Goal: Task Accomplishment & Management: Complete application form

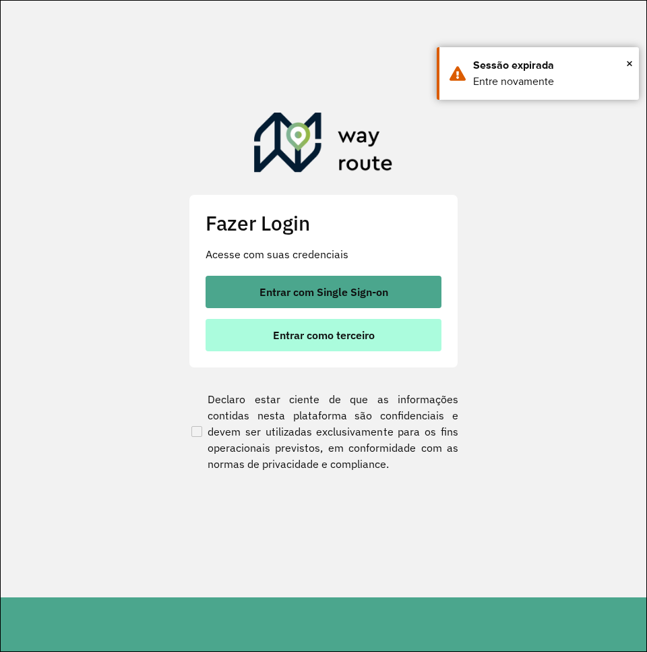
click at [352, 335] on span "Entrar como terceiro" at bounding box center [324, 335] width 102 height 11
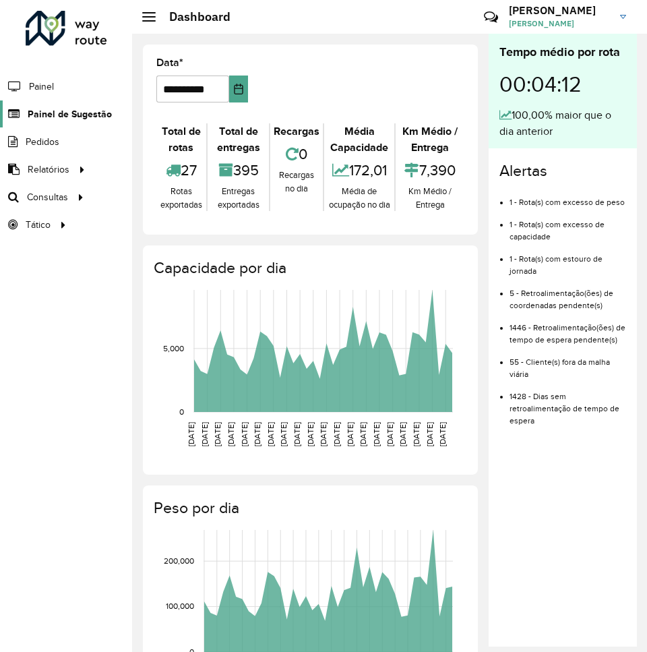
click at [83, 111] on span "Painel de Sugestão" at bounding box center [70, 114] width 84 height 14
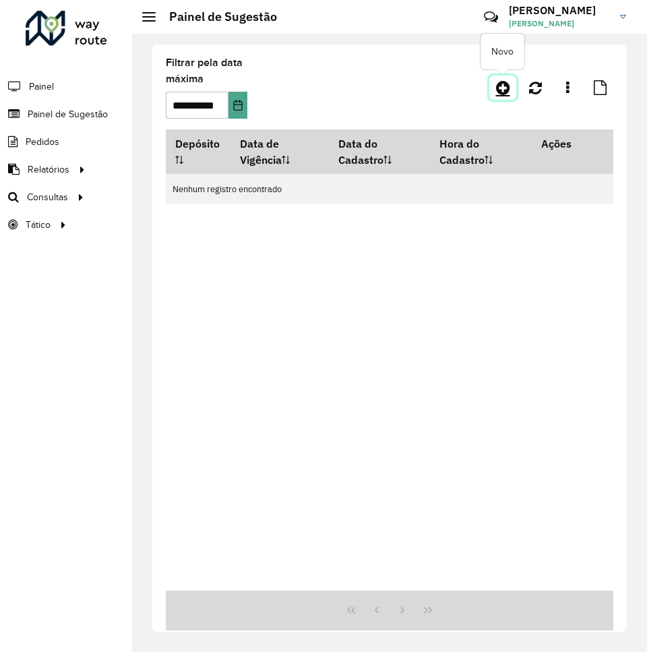
click at [506, 85] on icon at bounding box center [503, 88] width 14 height 16
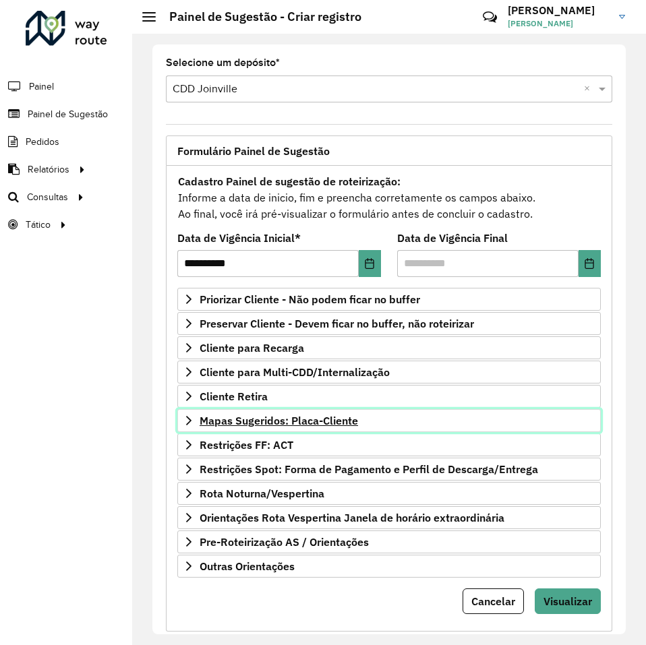
click at [284, 420] on span "Mapas Sugeridos: Placa-Cliente" at bounding box center [279, 420] width 158 height 11
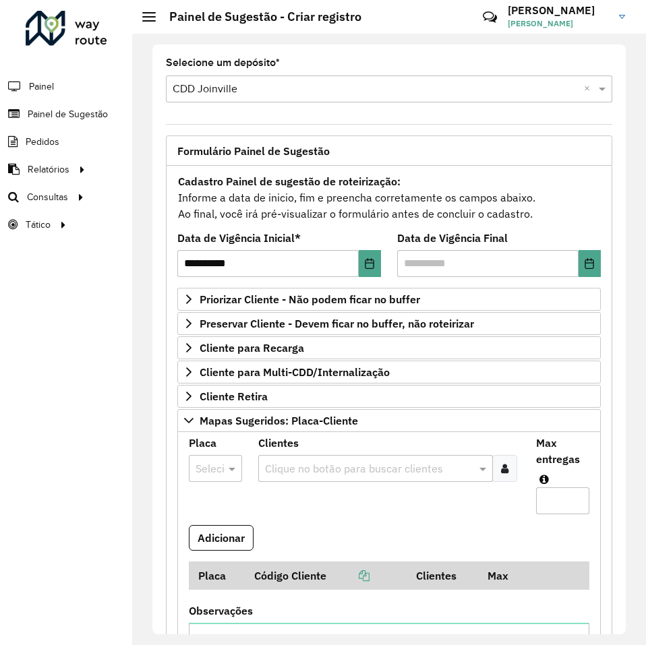
click at [211, 475] on div at bounding box center [215, 469] width 53 height 18
type input "***"
click at [208, 440] on span "ASS9I69" at bounding box center [215, 435] width 40 height 11
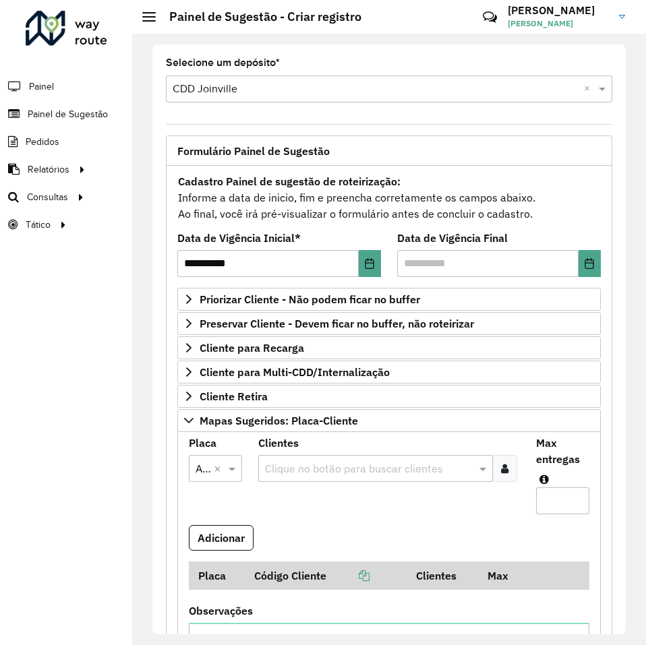
click at [285, 468] on input "text" at bounding box center [369, 469] width 214 height 16
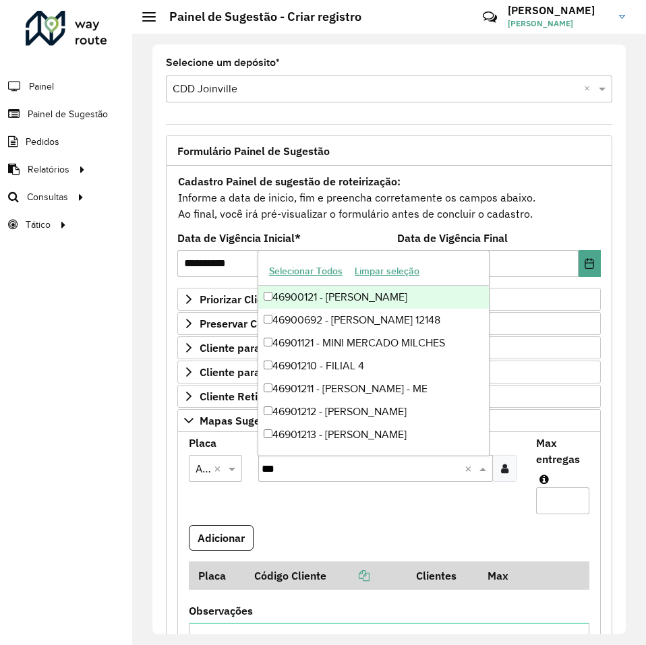
type input "****"
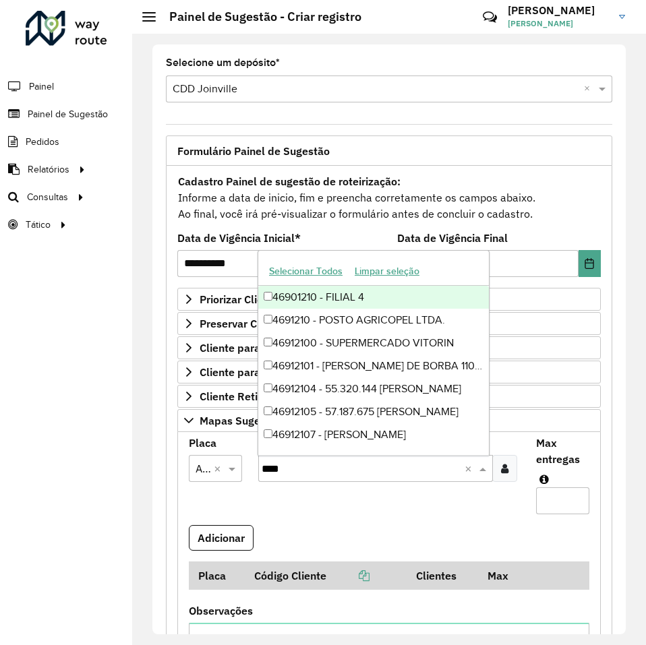
click at [319, 295] on div "46901210 - FILIAL 4" at bounding box center [373, 297] width 231 height 23
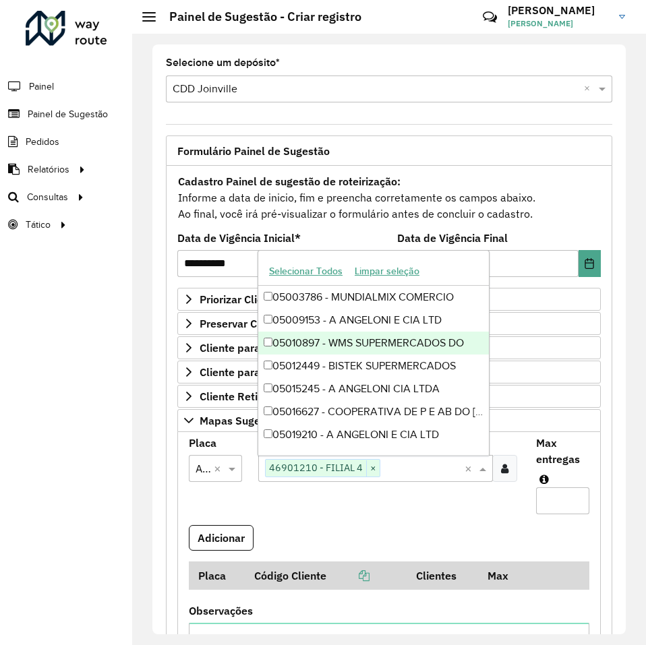
click at [553, 498] on input "Max entregas" at bounding box center [562, 500] width 53 height 27
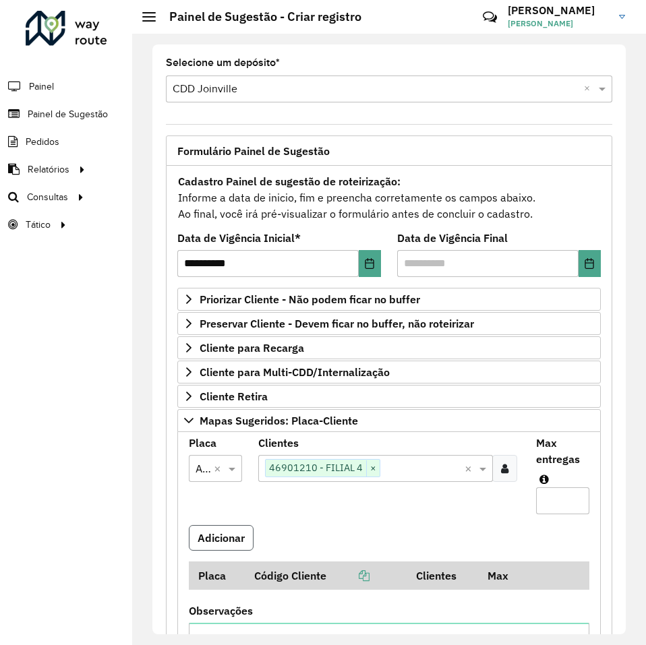
click at [235, 533] on button "Adicionar" at bounding box center [221, 538] width 65 height 26
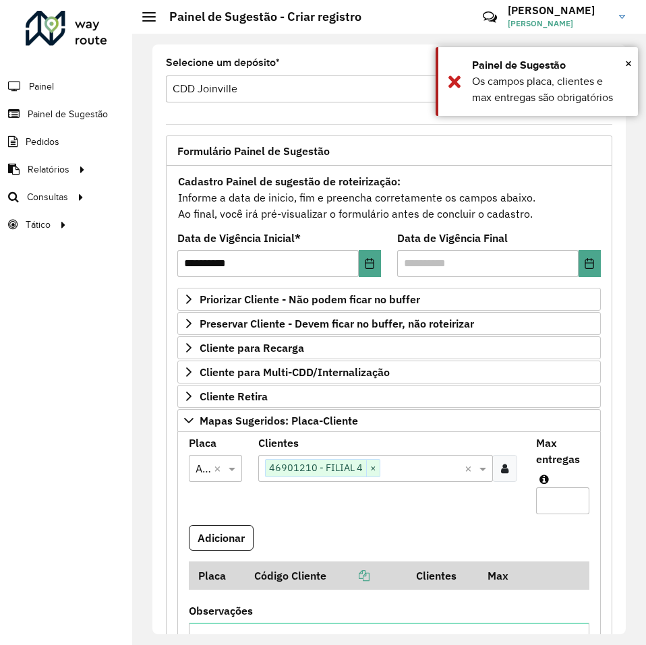
drag, startPoint x: 545, startPoint y: 489, endPoint x: 552, endPoint y: 499, distance: 12.0
click at [545, 491] on input "Max entregas" at bounding box center [562, 500] width 53 height 27
type input "*"
click at [243, 541] on button "Adicionar" at bounding box center [221, 538] width 65 height 26
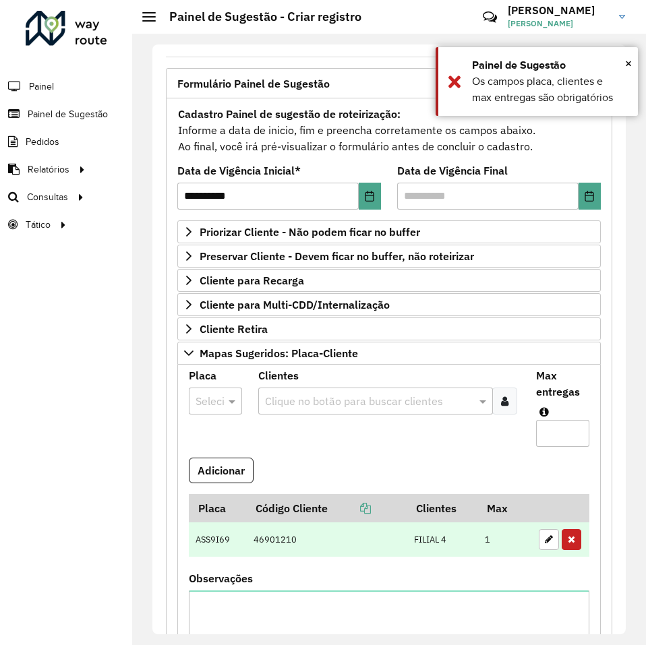
scroll to position [135, 0]
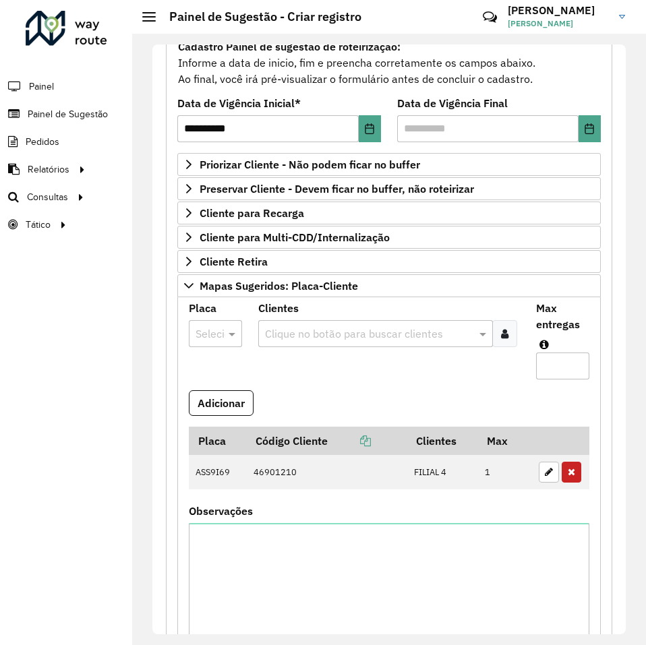
click at [209, 328] on div at bounding box center [215, 334] width 53 height 18
type input "***"
click at [209, 371] on span "RXL0A50" at bounding box center [218, 372] width 46 height 11
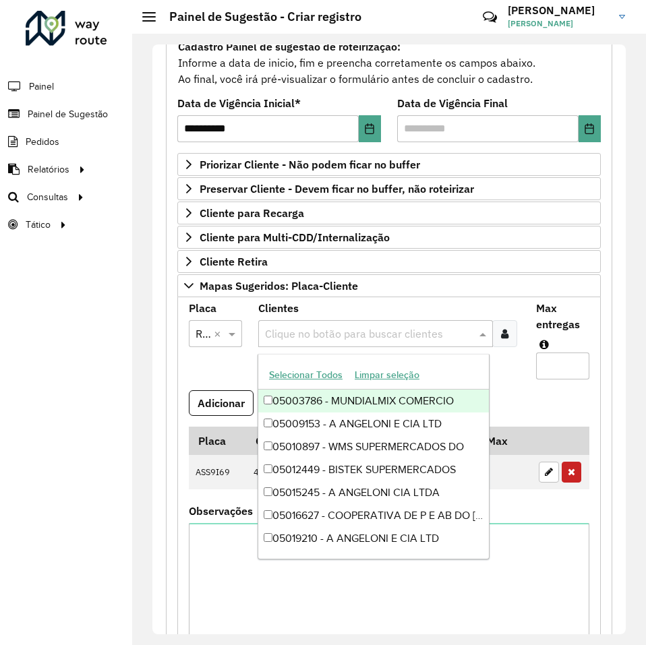
click at [293, 333] on input "text" at bounding box center [369, 334] width 214 height 16
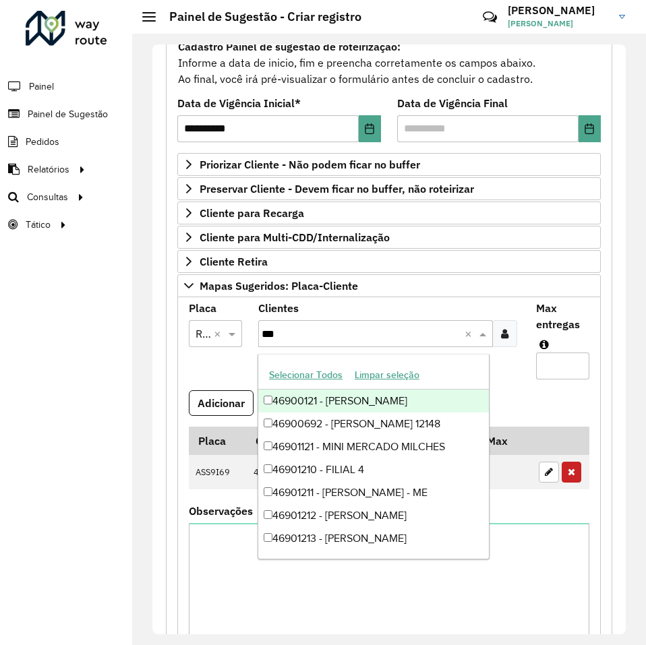
type input "****"
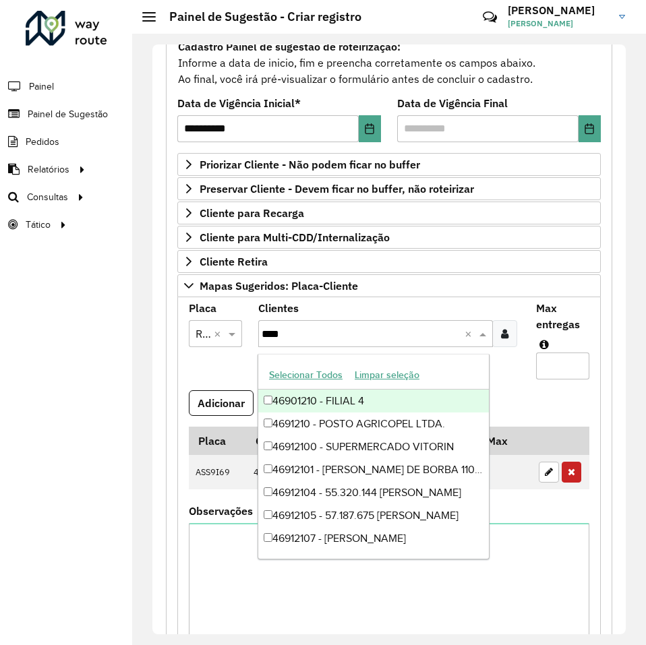
click at [303, 392] on div "46901210 - FILIAL 4" at bounding box center [373, 401] width 231 height 23
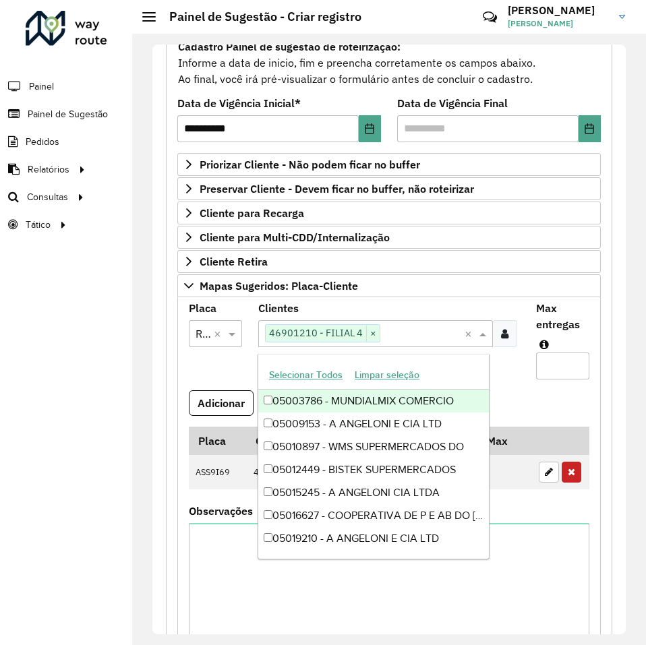
click at [554, 361] on input "Max entregas" at bounding box center [562, 366] width 53 height 27
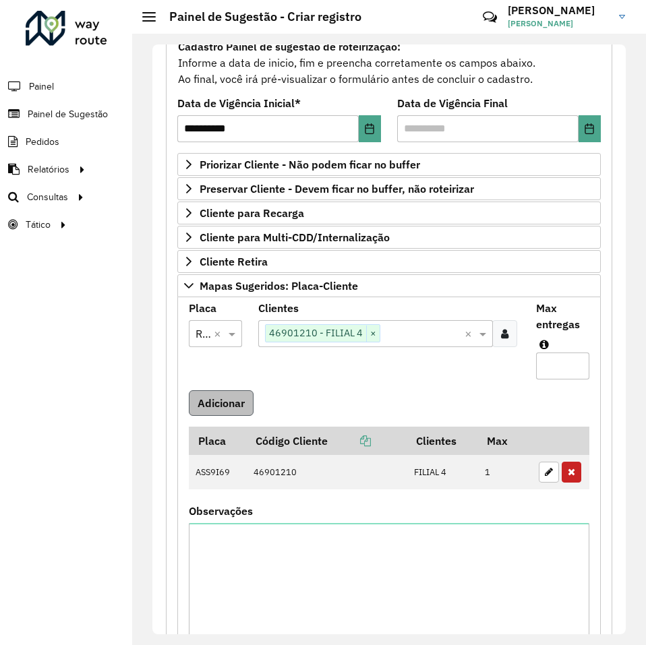
type input "*"
click at [204, 394] on button "Adicionar" at bounding box center [221, 403] width 65 height 26
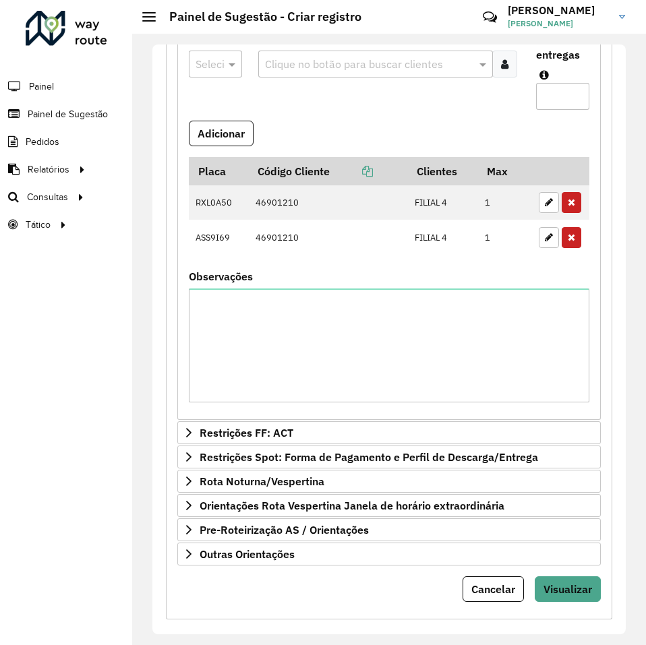
scroll to position [419, 0]
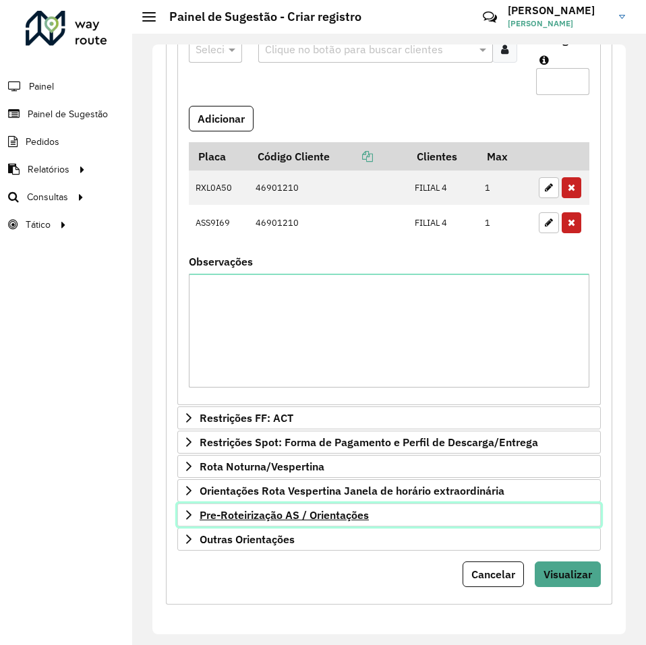
click at [271, 514] on span "Pre-Roteirização AS / Orientações" at bounding box center [284, 515] width 169 height 11
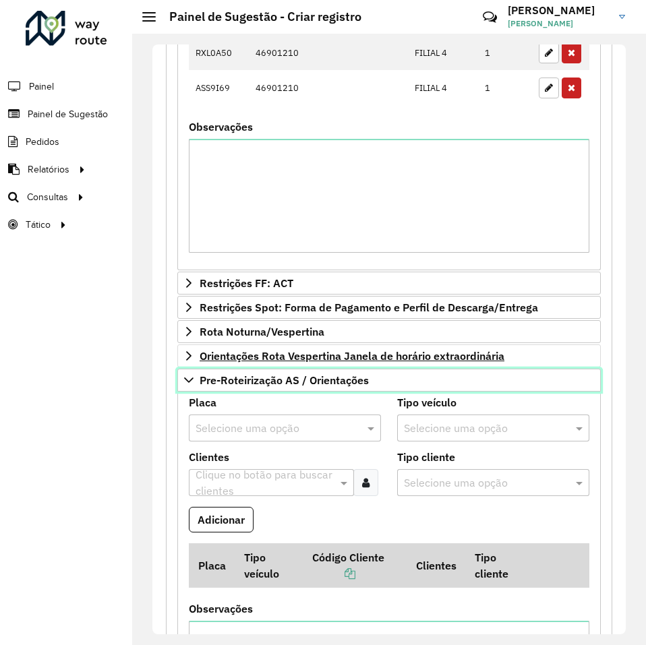
scroll to position [622, 0]
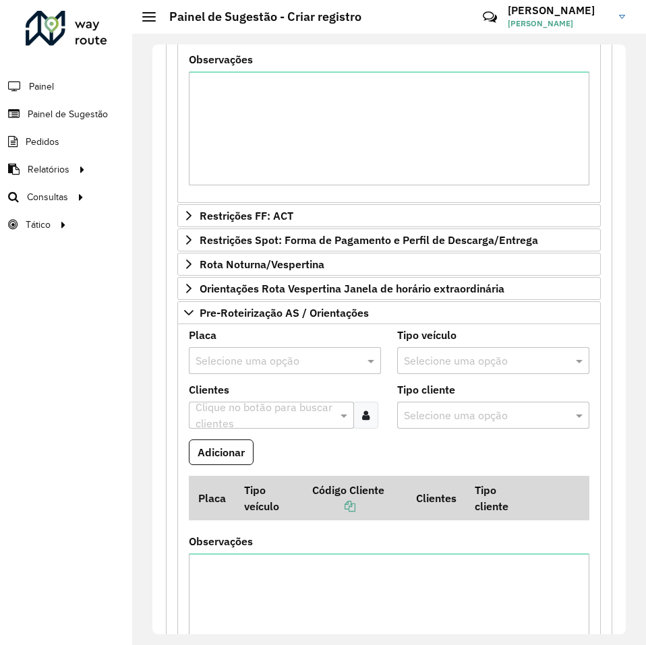
click at [264, 355] on input "text" at bounding box center [272, 361] width 152 height 16
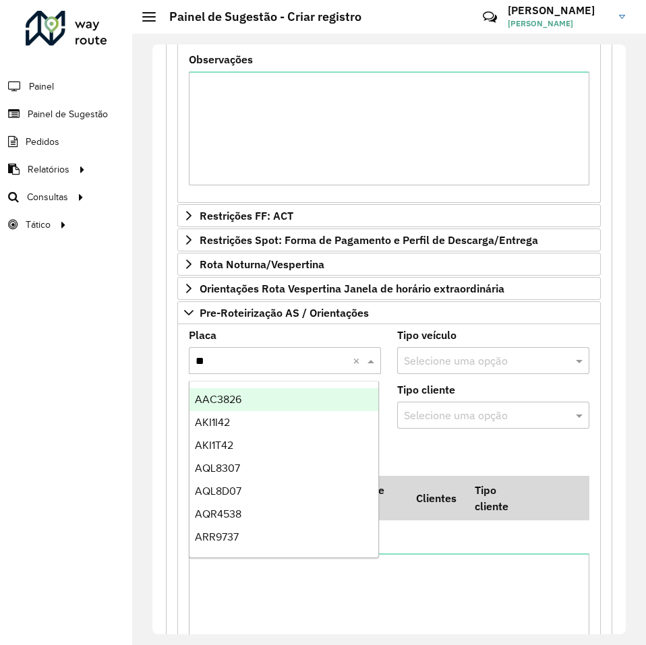
type input "***"
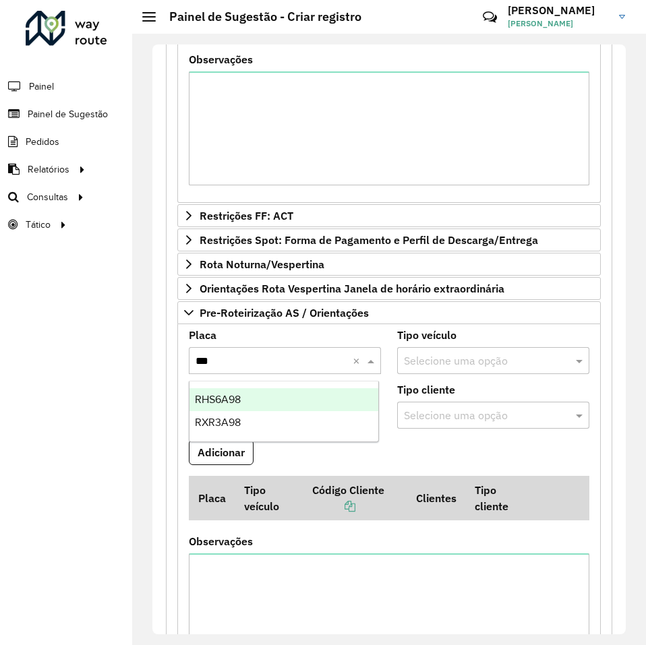
click at [239, 398] on span "RHS6A98" at bounding box center [218, 399] width 46 height 11
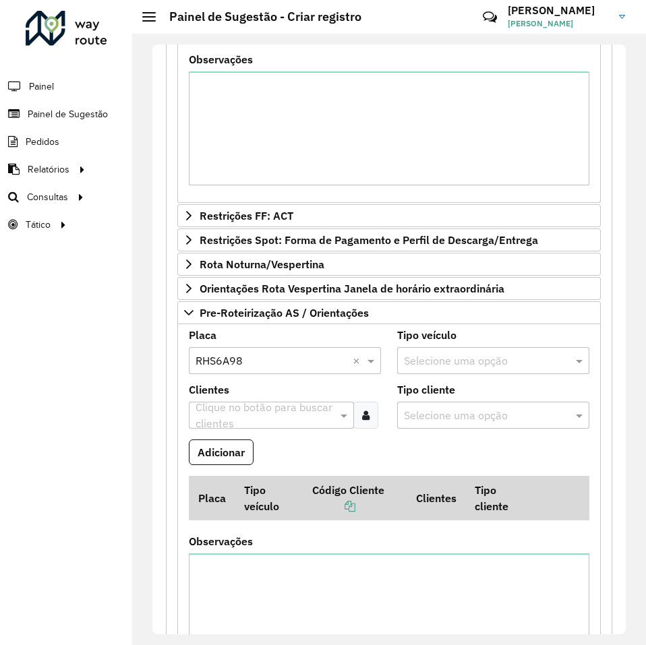
click at [268, 415] on input "text" at bounding box center [264, 416] width 145 height 16
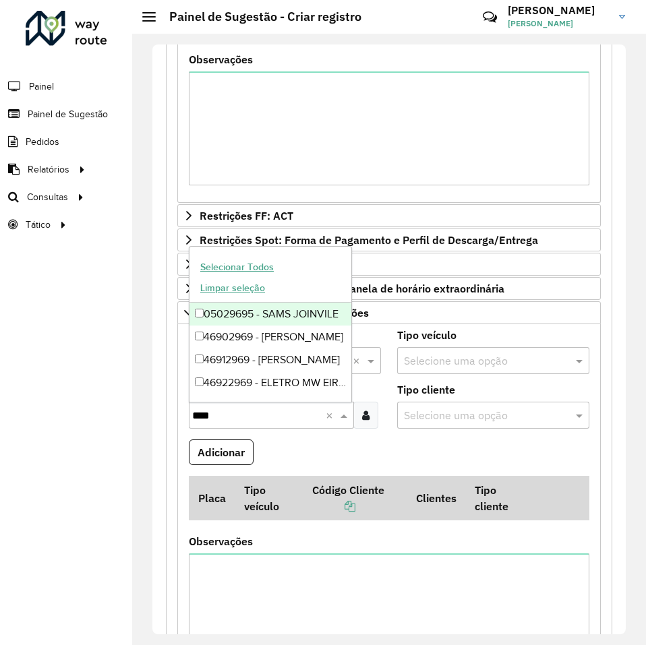
type input "*****"
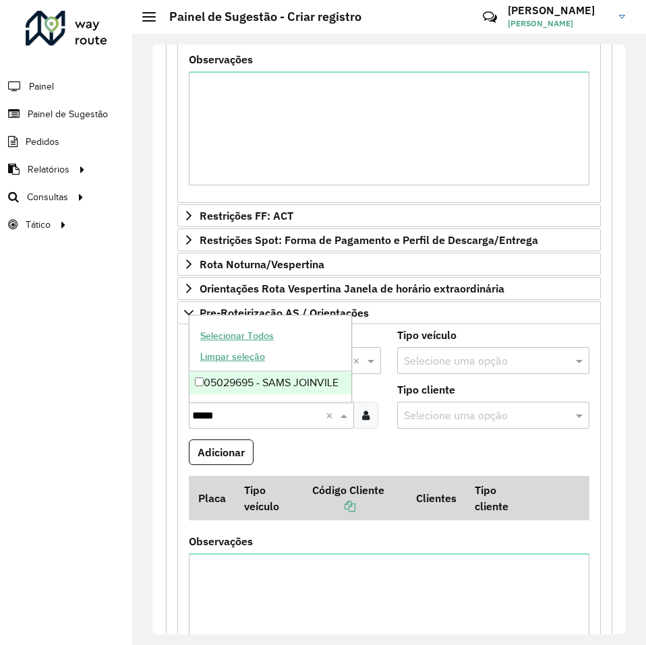
click at [259, 380] on div "05029695 - SAMS JOINVILE" at bounding box center [270, 382] width 162 height 23
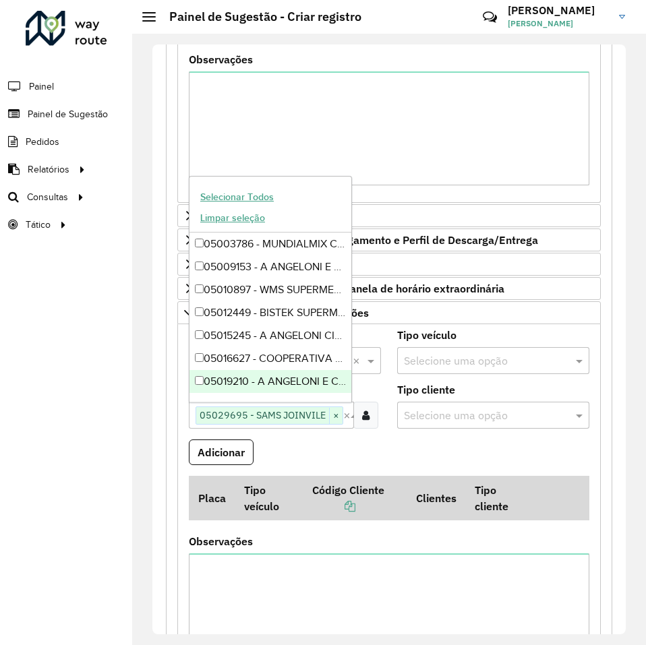
click at [376, 446] on formly-field "Adicionar" at bounding box center [389, 458] width 417 height 36
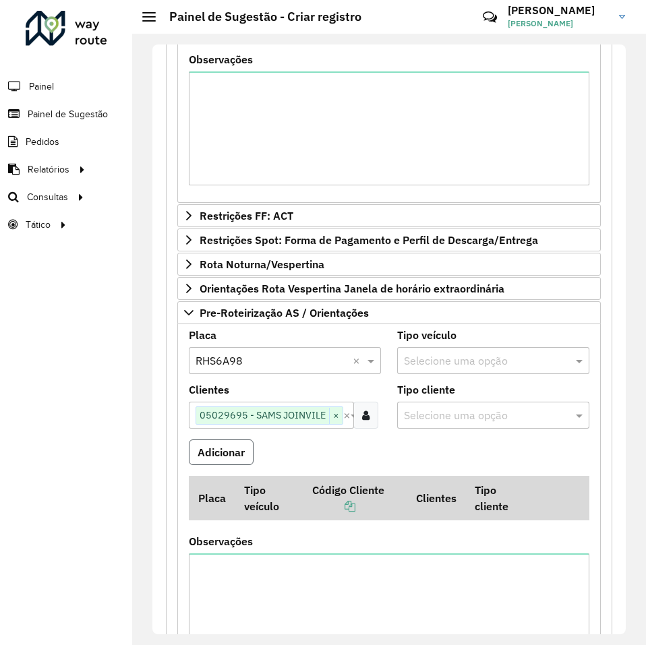
click at [227, 458] on button "Adicionar" at bounding box center [221, 453] width 65 height 26
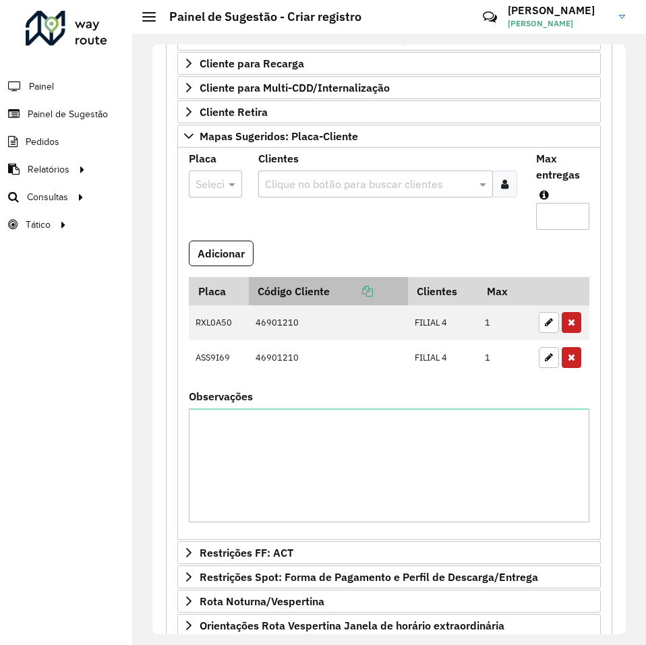
scroll to position [217, 0]
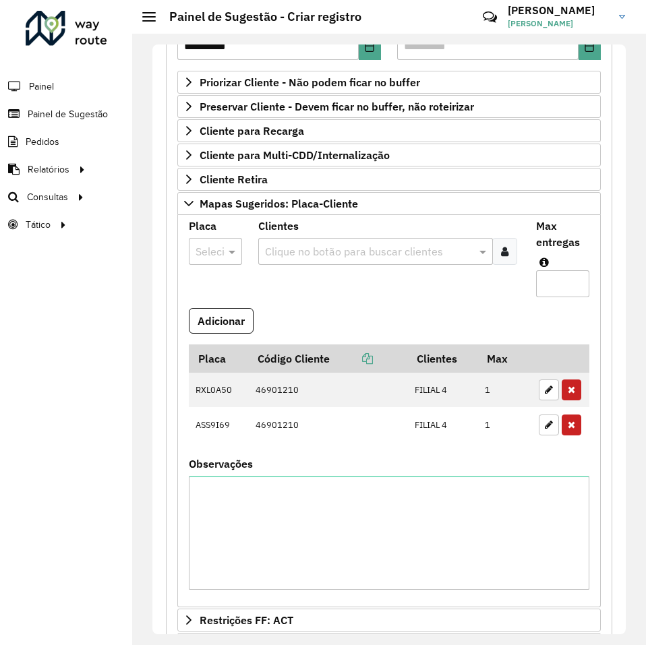
click at [212, 251] on div at bounding box center [215, 252] width 53 height 18
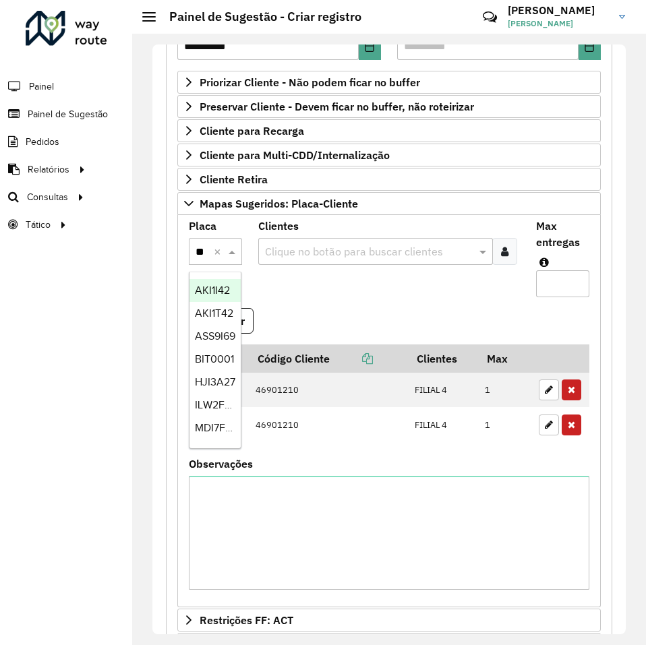
type input "***"
click at [213, 289] on span "RHS5I67" at bounding box center [215, 289] width 40 height 11
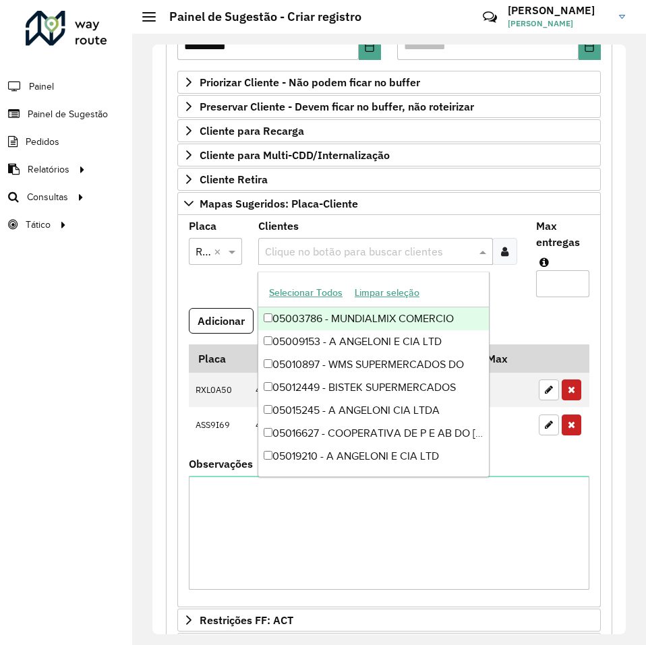
click at [298, 251] on input "text" at bounding box center [369, 252] width 214 height 16
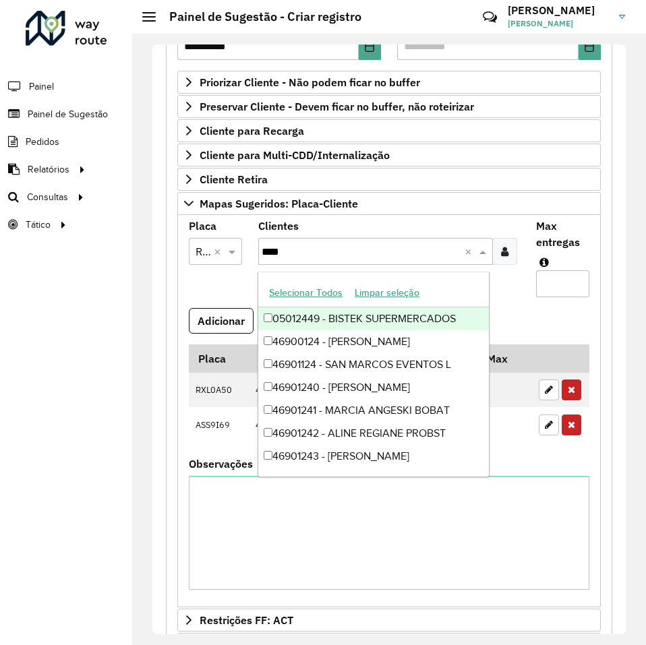
type input "*****"
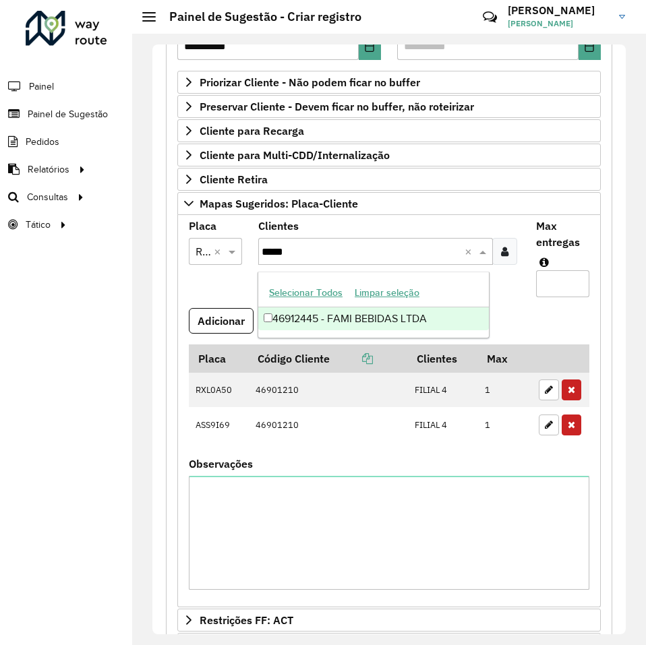
click at [320, 316] on div "46912445 - FAMI BEBIDAS LTDA" at bounding box center [373, 318] width 231 height 23
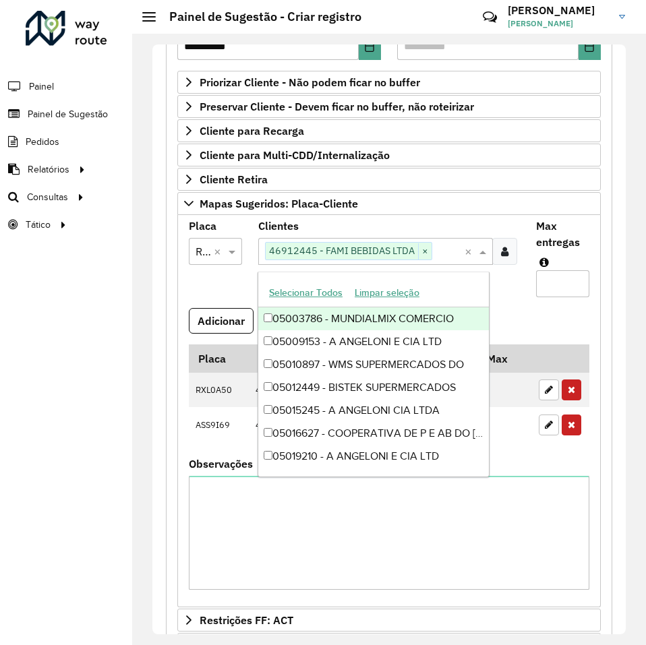
click at [543, 281] on input "Max entregas" at bounding box center [562, 283] width 53 height 27
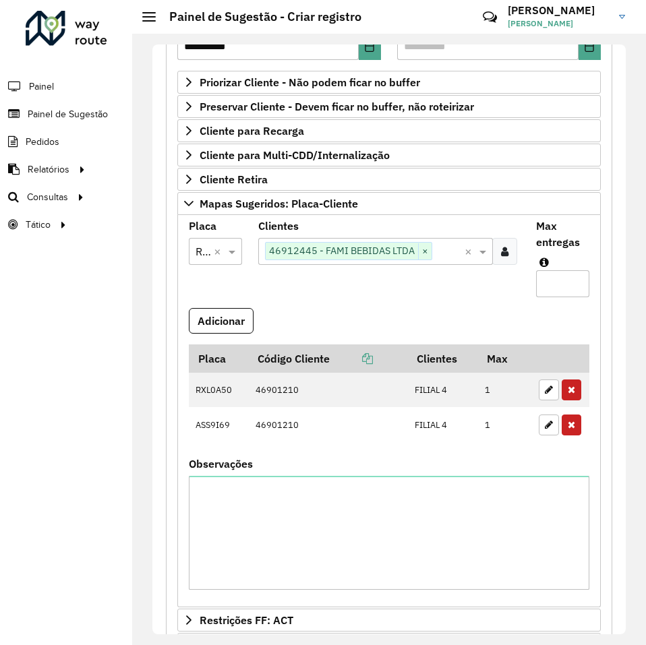
type input "*"
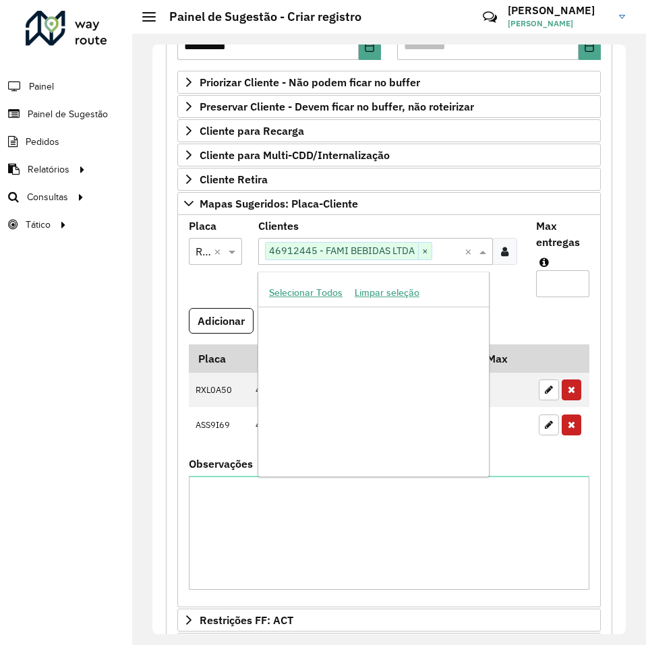
click at [437, 250] on input "text" at bounding box center [448, 252] width 32 height 16
type input "*****"
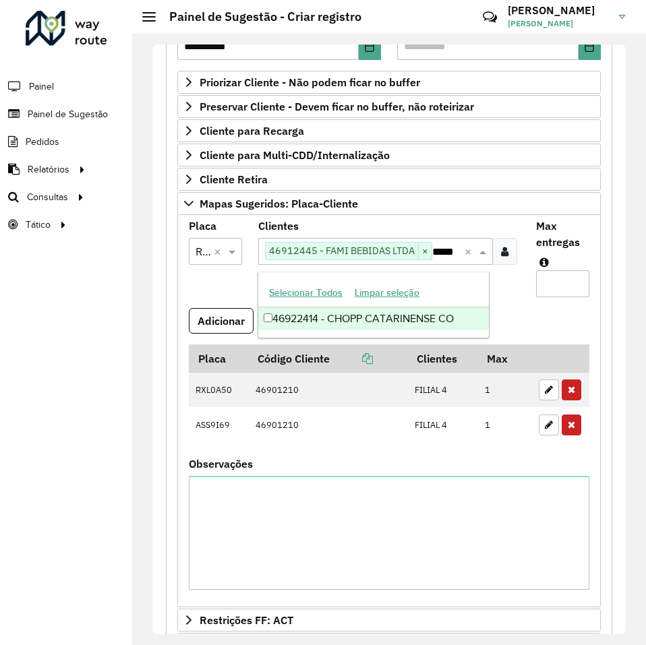
scroll to position [0, 2]
click at [353, 320] on div "46922414 - CHOPP CATARINENSE CO" at bounding box center [373, 318] width 231 height 23
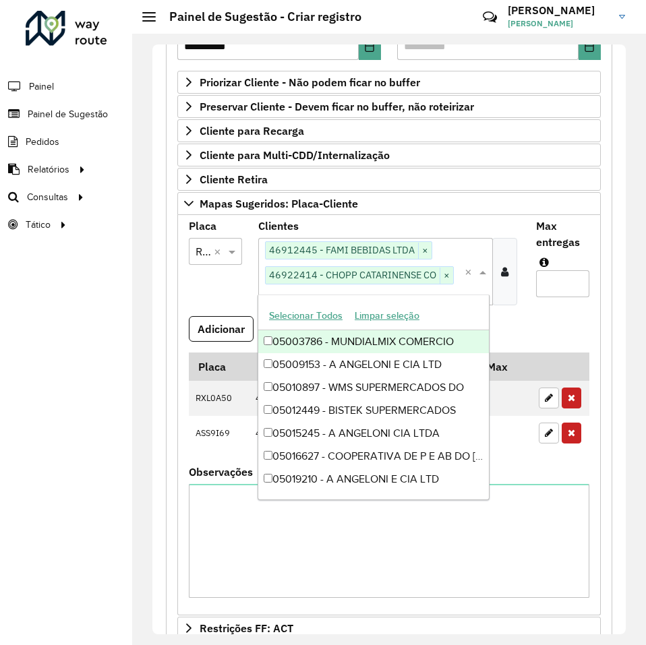
scroll to position [0, 0]
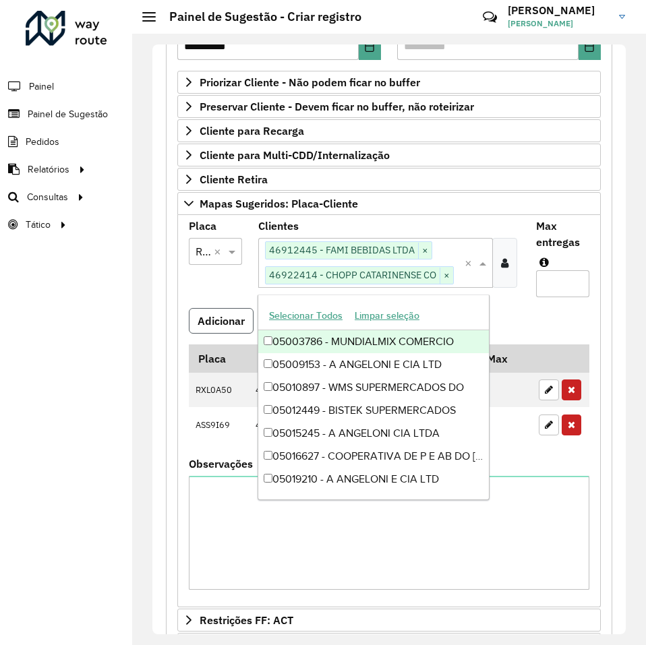
click at [232, 319] on button "Adicionar" at bounding box center [221, 321] width 65 height 26
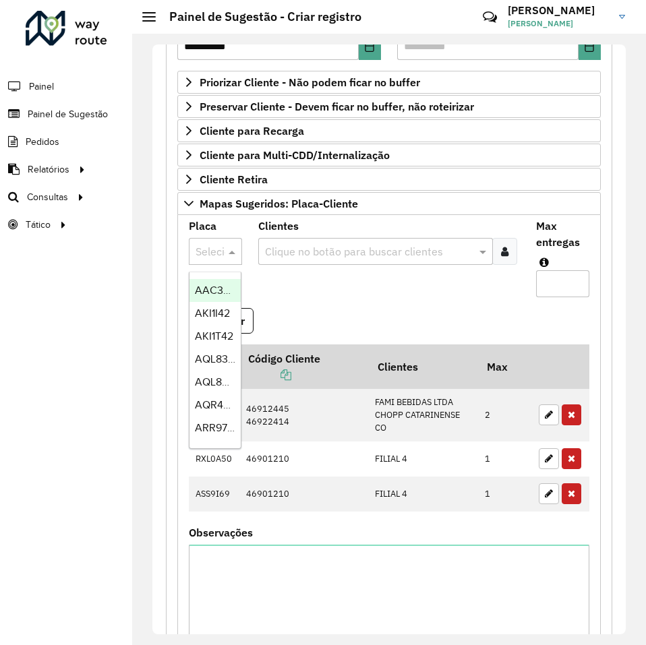
click at [210, 250] on div at bounding box center [215, 252] width 53 height 18
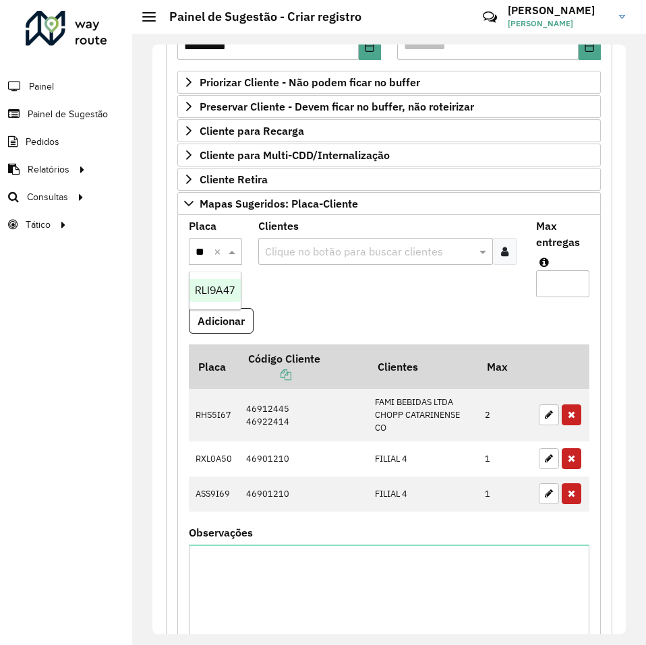
type input "***"
click at [205, 292] on span "RLI9A47" at bounding box center [215, 289] width 40 height 11
click at [309, 253] on input "text" at bounding box center [368, 252] width 212 height 16
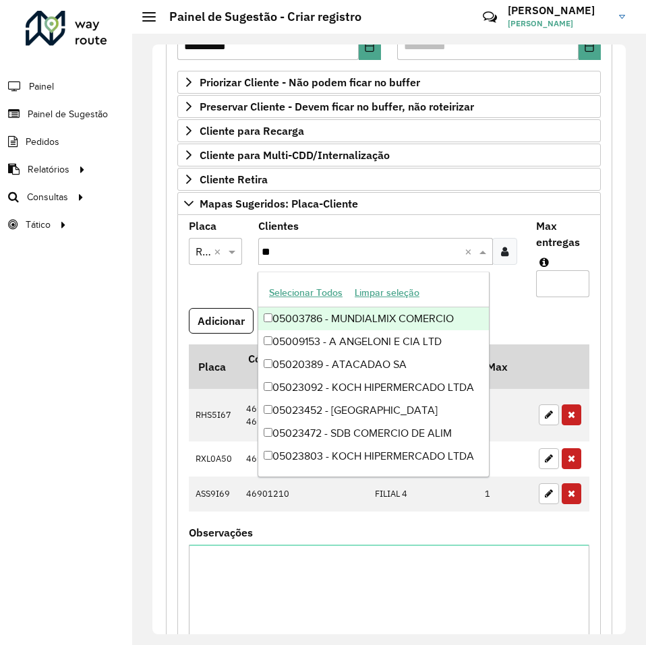
type input "***"
click at [311, 318] on div "46900399 - SCHLICKMANN COMERCIO" at bounding box center [373, 318] width 231 height 23
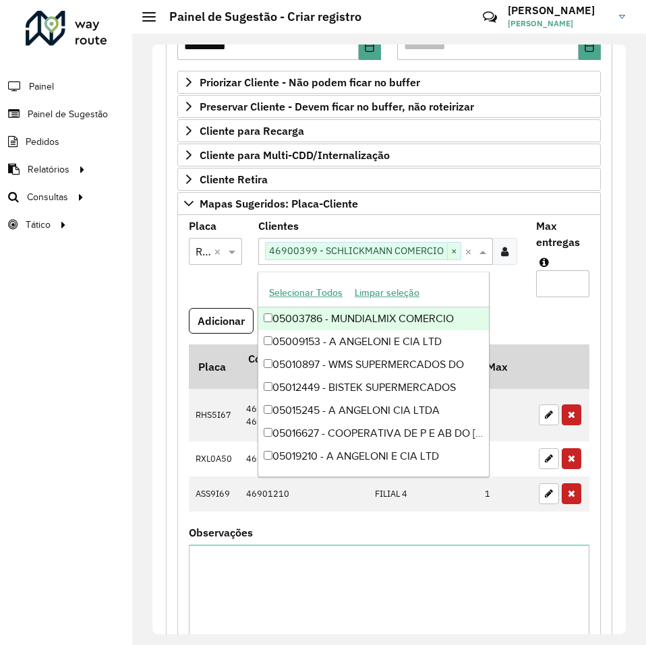
click at [547, 284] on input "Max entregas" at bounding box center [562, 283] width 53 height 27
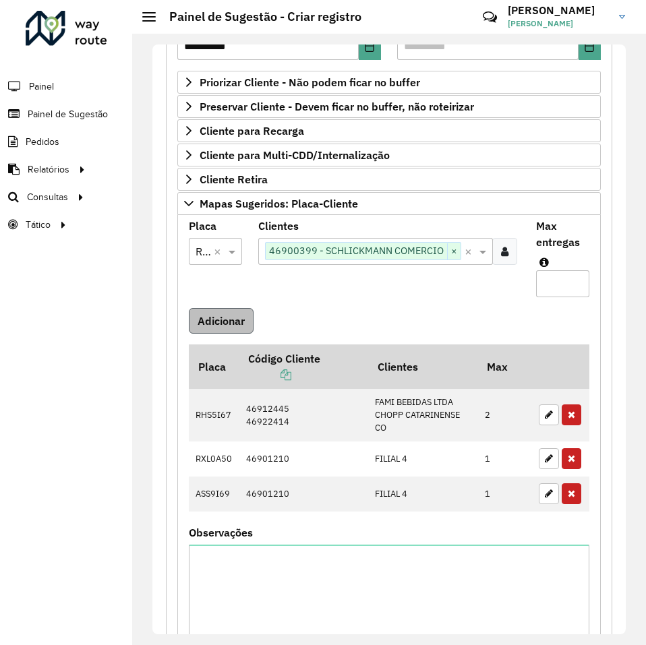
type input "*"
click at [225, 325] on button "Adicionar" at bounding box center [221, 321] width 65 height 26
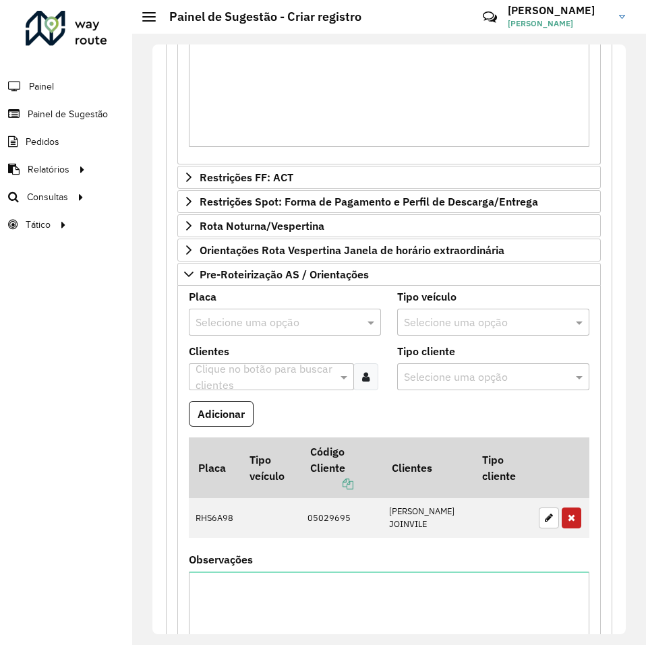
scroll to position [930, 0]
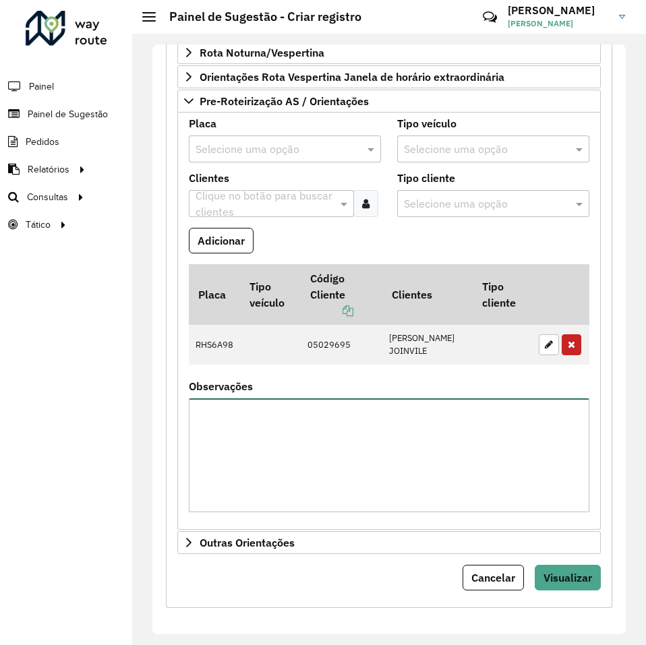
click at [416, 460] on textarea "Observações" at bounding box center [389, 455] width 400 height 114
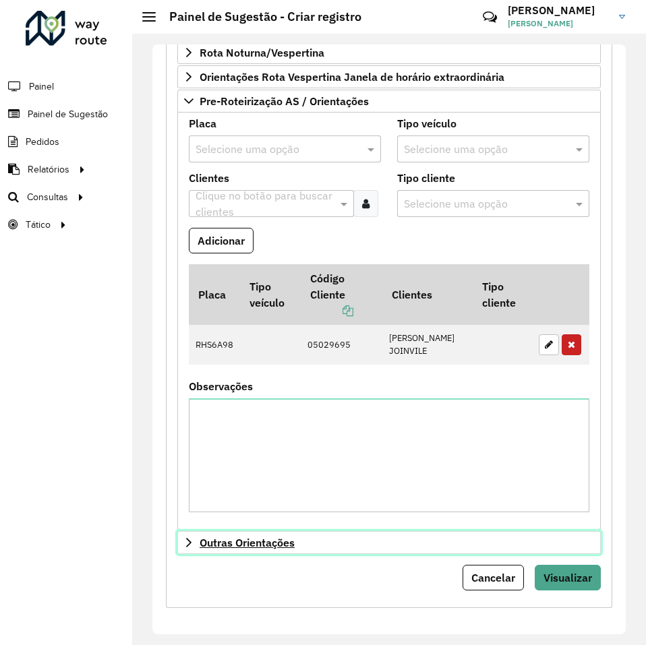
click at [282, 540] on span "Outras Orientações" at bounding box center [247, 542] width 95 height 11
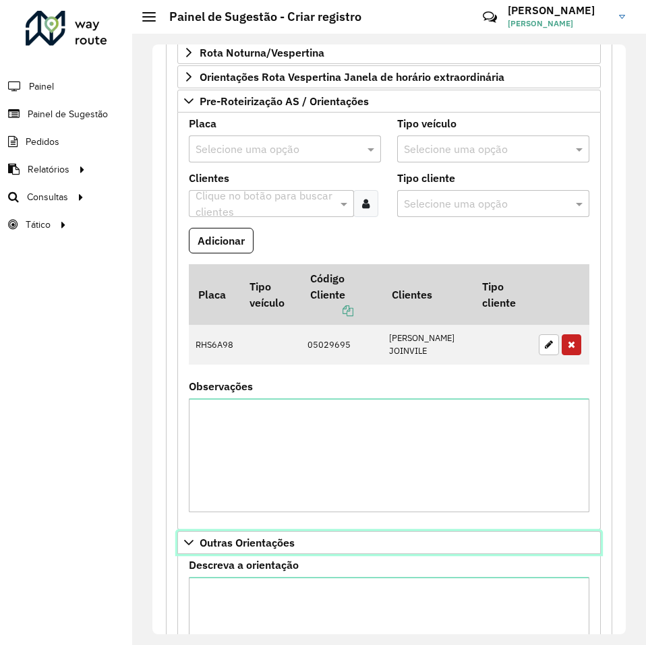
scroll to position [1084, 0]
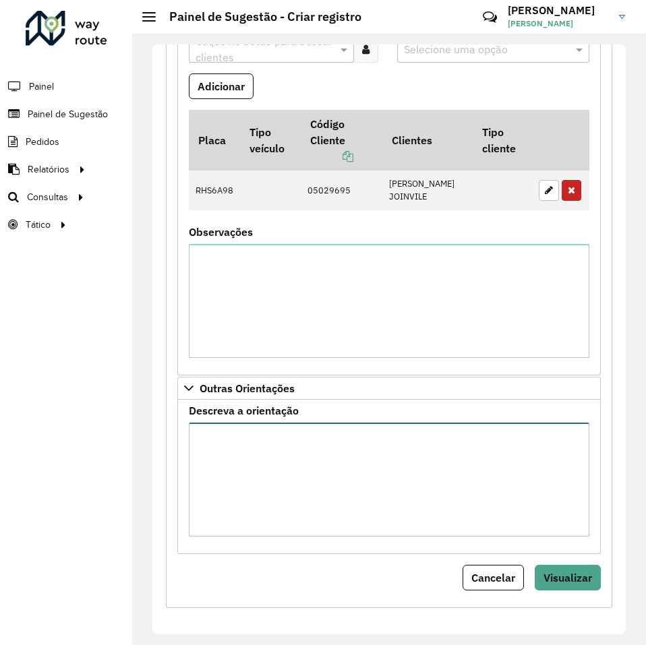
click at [360, 469] on textarea "Descreva a orientação" at bounding box center [389, 480] width 400 height 114
paste textarea "**********"
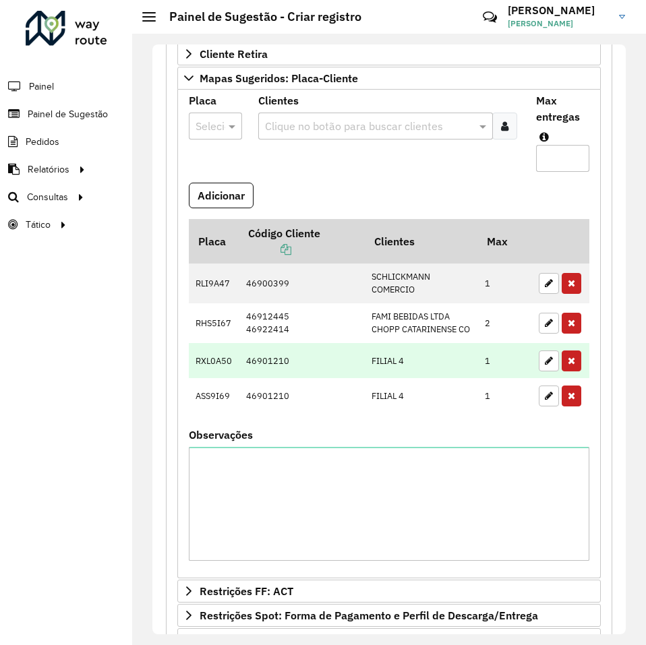
scroll to position [410, 0]
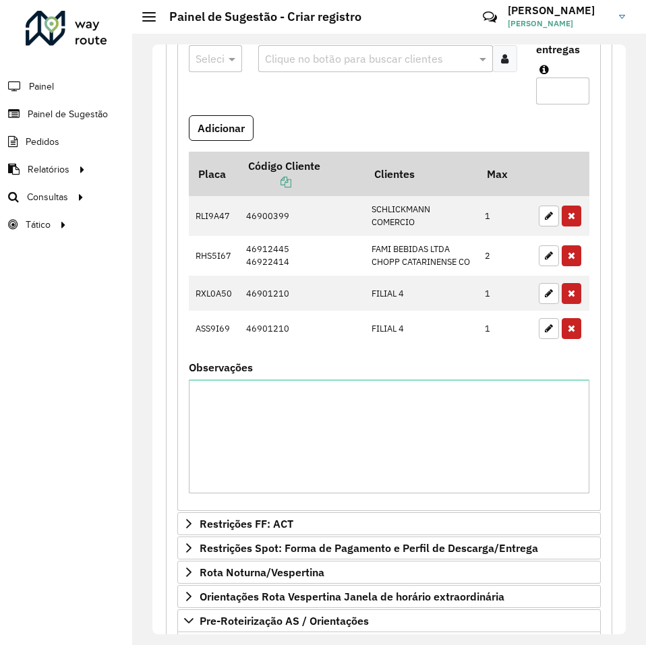
type textarea "**********"
click at [361, 423] on textarea "Observações" at bounding box center [389, 437] width 400 height 114
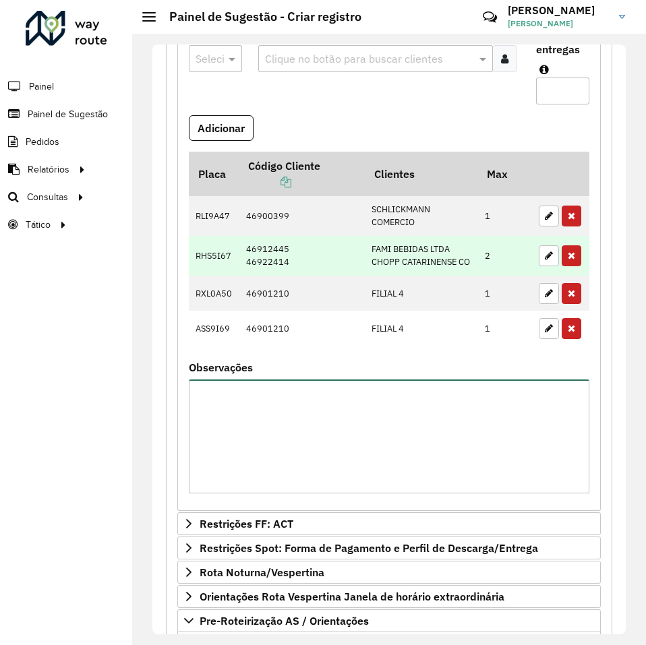
scroll to position [342, 0]
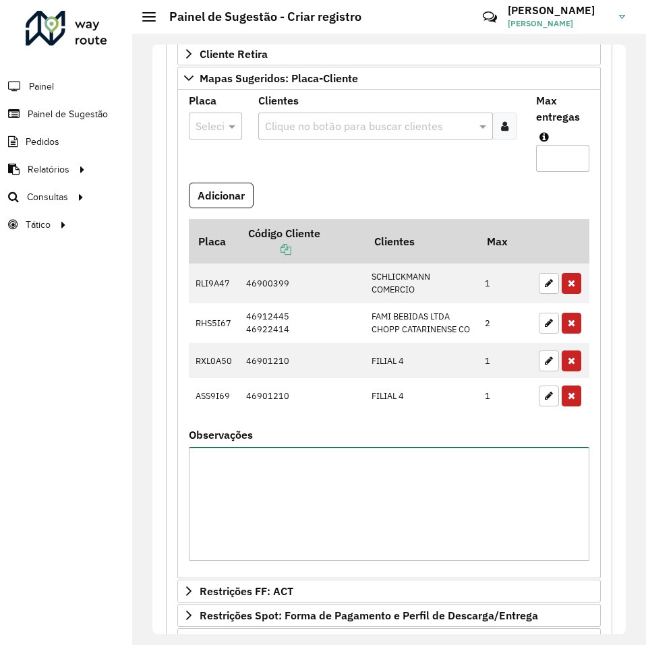
click at [278, 481] on textarea "Observações" at bounding box center [389, 504] width 400 height 114
paste textarea "**********"
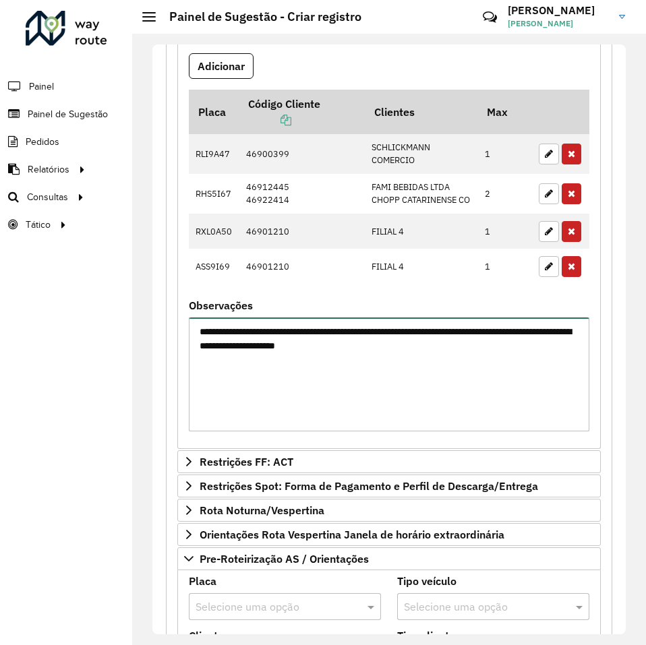
scroll to position [674, 0]
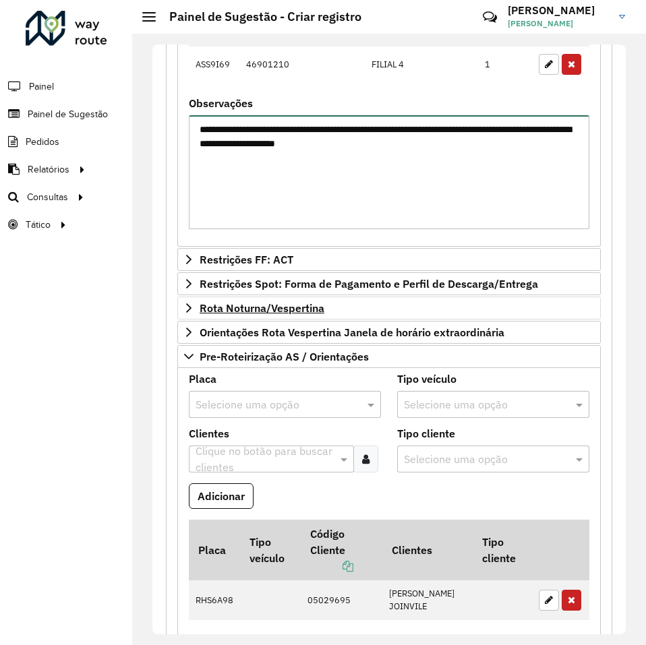
type textarea "**********"
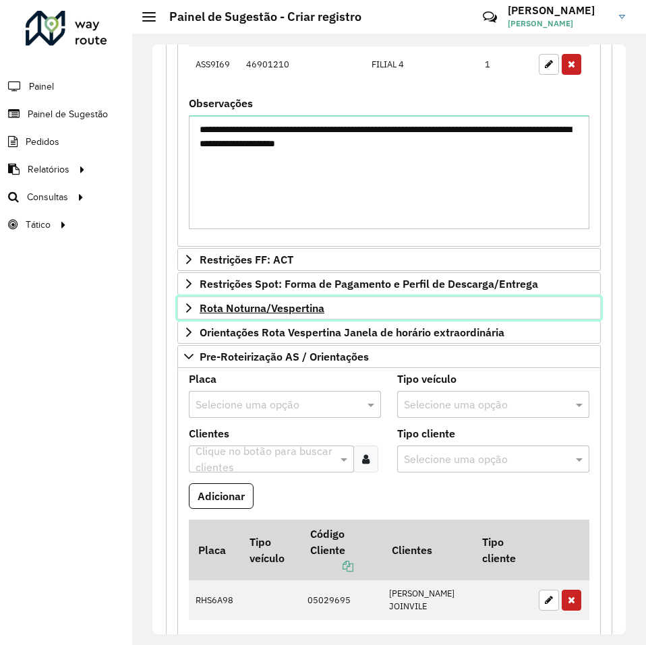
click at [296, 313] on span "Rota Noturna/Vespertina" at bounding box center [262, 308] width 125 height 11
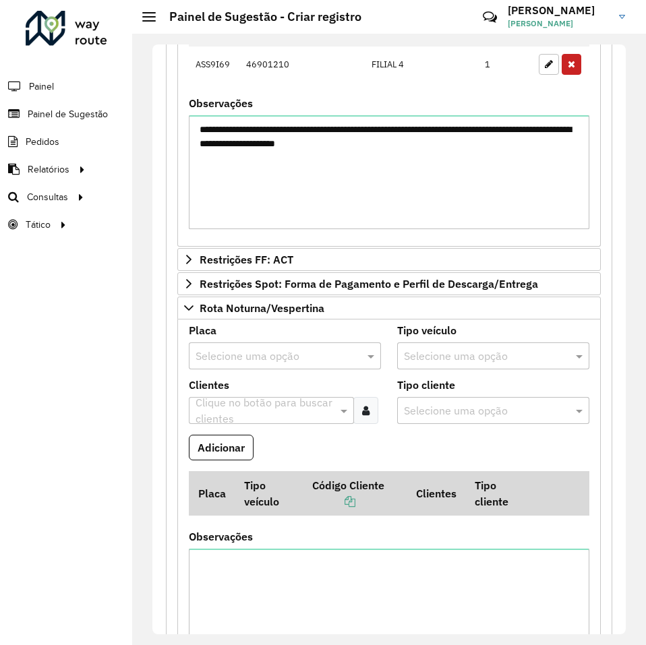
click at [269, 365] on input "text" at bounding box center [272, 357] width 152 height 16
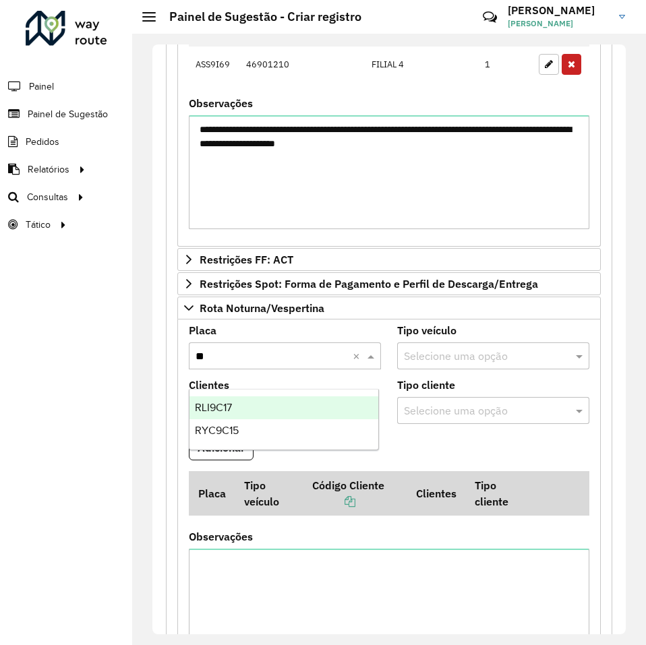
type input "***"
click at [215, 402] on span "RYC9C15" at bounding box center [217, 407] width 44 height 11
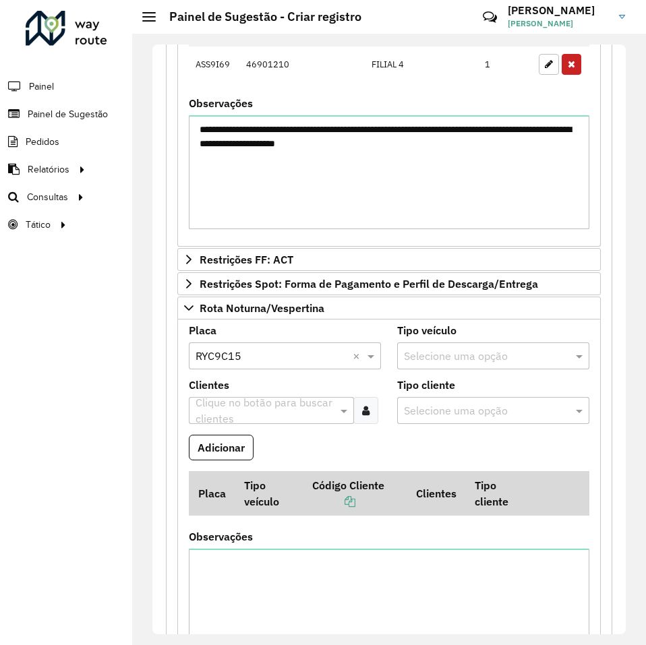
click at [227, 460] on button "Adicionar" at bounding box center [221, 448] width 65 height 26
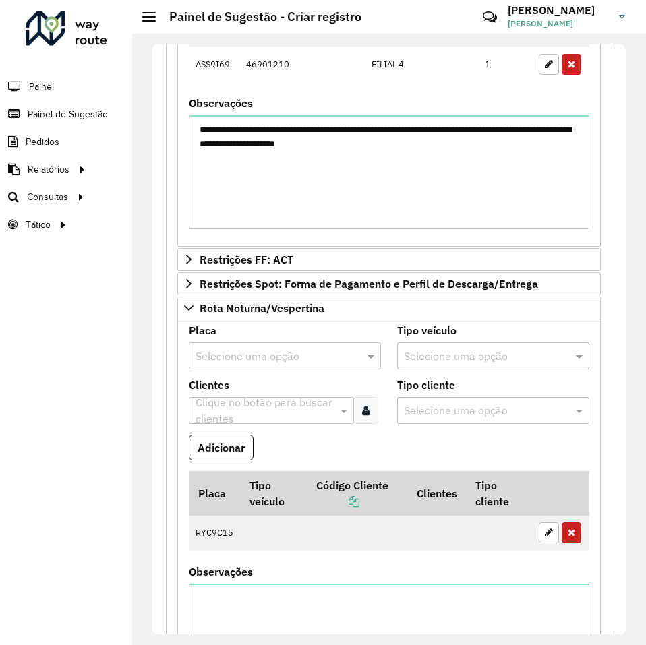
scroll to position [539, 0]
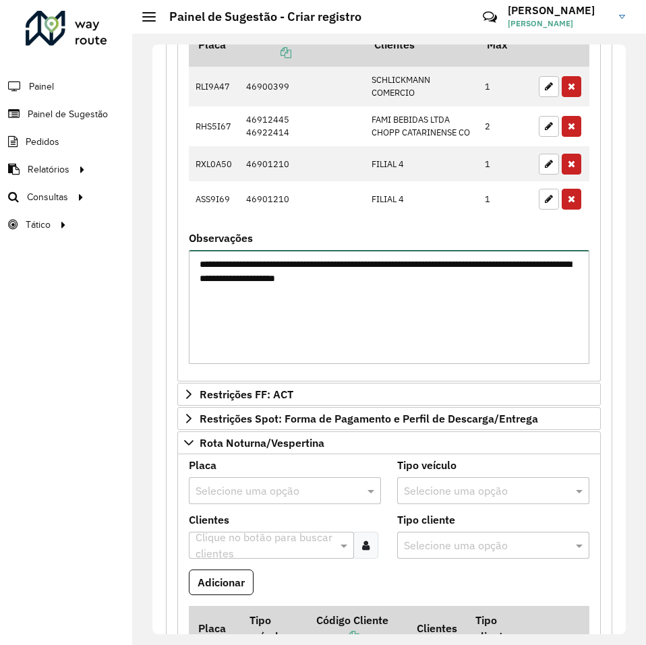
click at [528, 293] on textarea "**********" at bounding box center [389, 307] width 400 height 114
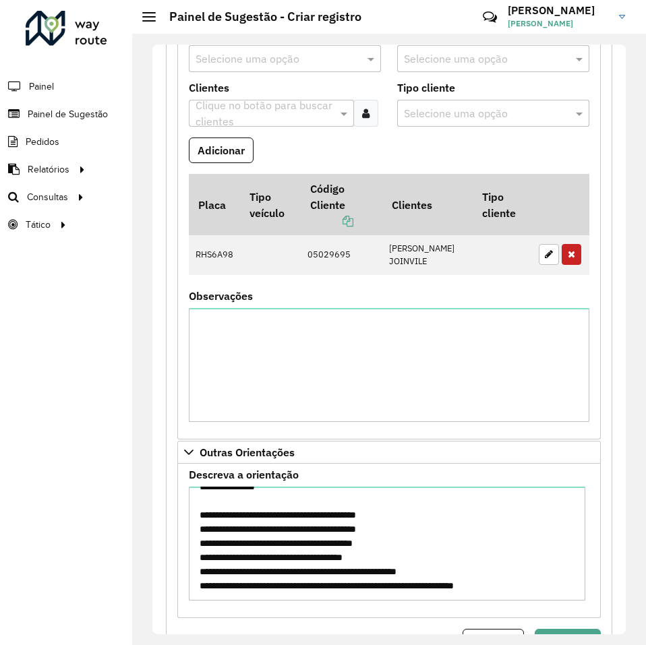
scroll to position [1480, 0]
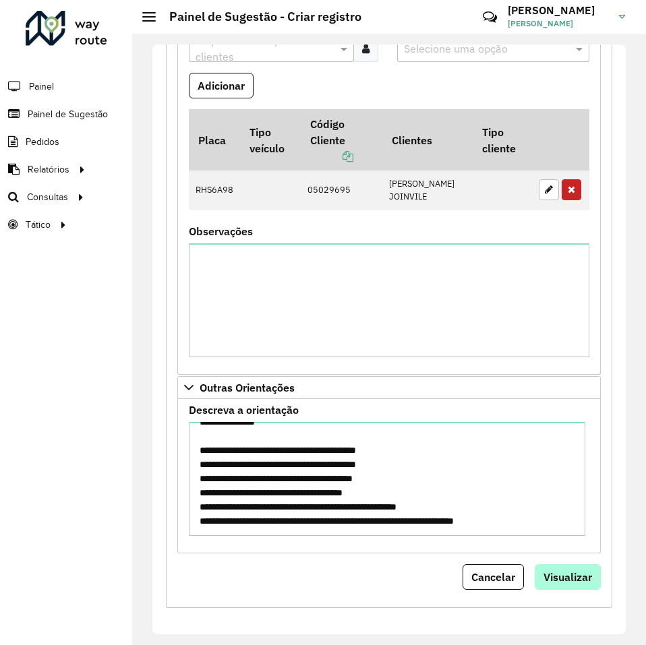
type textarea "**********"
click at [562, 574] on span "Visualizar" at bounding box center [567, 576] width 49 height 13
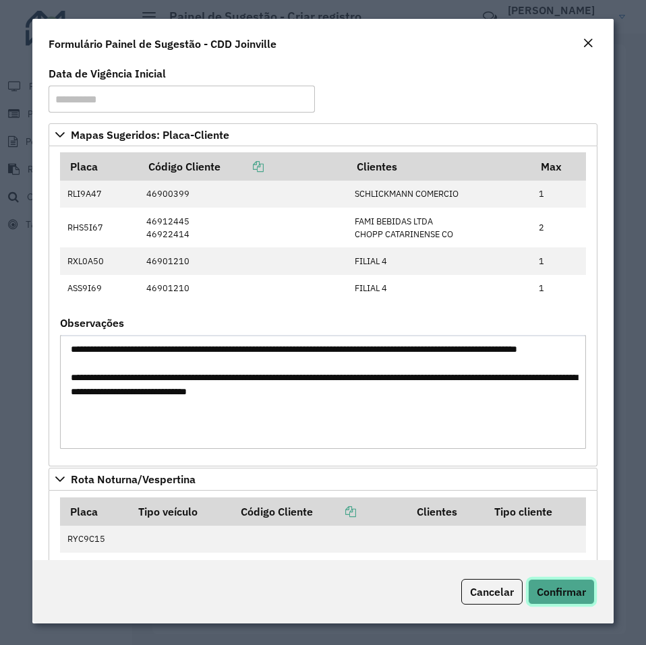
click at [572, 599] on button "Confirmar" at bounding box center [561, 592] width 67 height 26
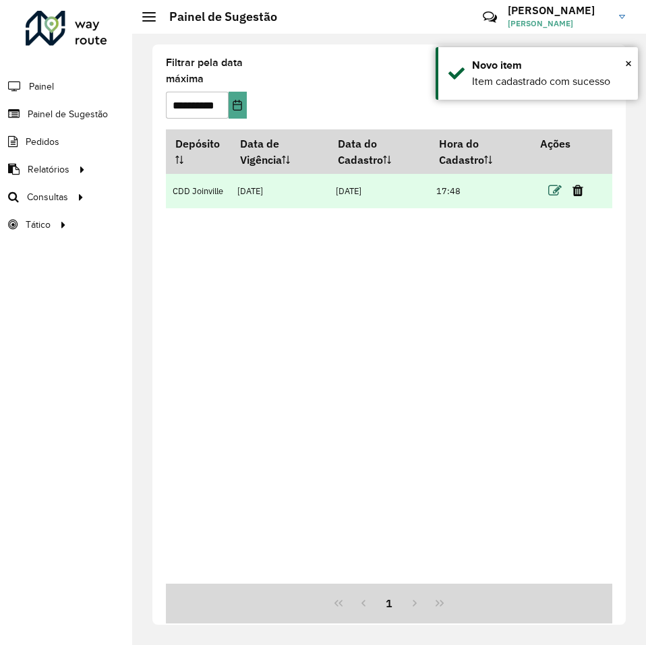
click at [553, 193] on icon at bounding box center [554, 190] width 13 height 13
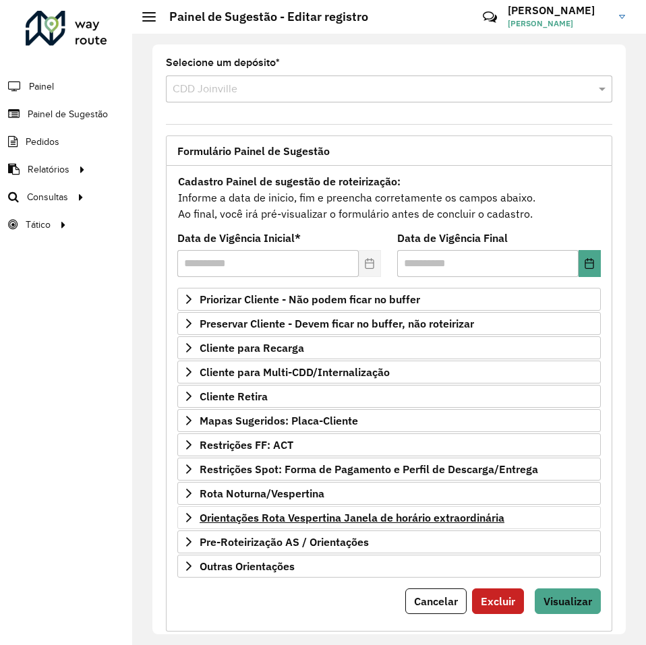
scroll to position [27, 0]
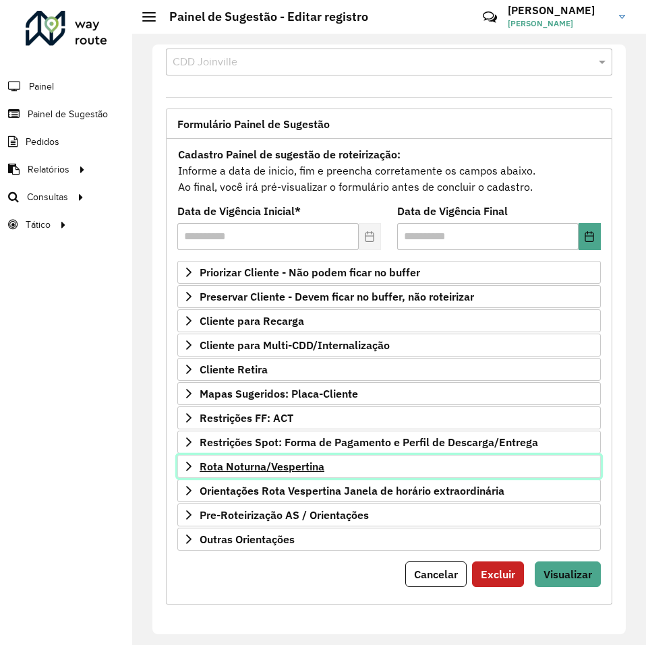
click at [272, 467] on span "Rota Noturna/Vespertina" at bounding box center [262, 466] width 125 height 11
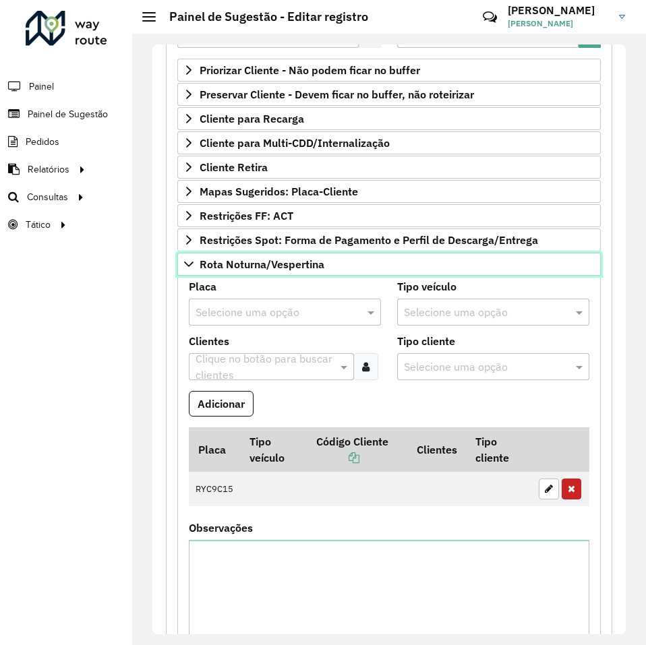
scroll to position [297, 0]
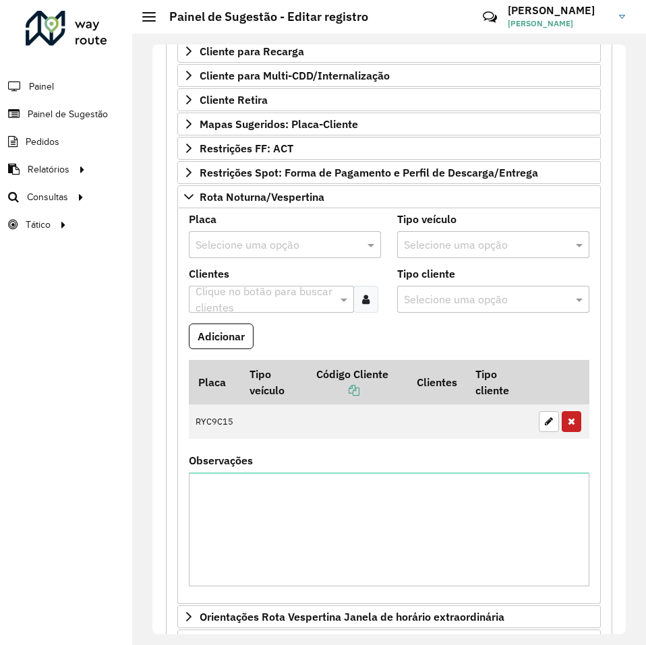
click at [284, 241] on input "text" at bounding box center [272, 245] width 152 height 16
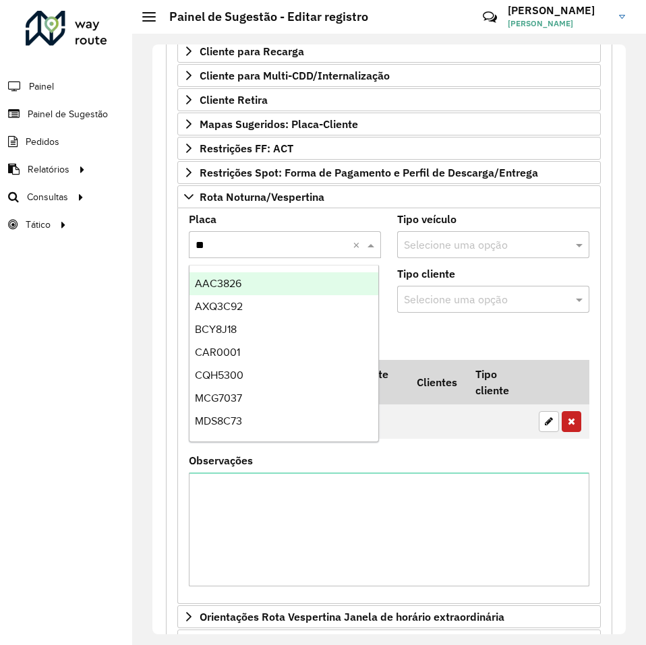
type input "***"
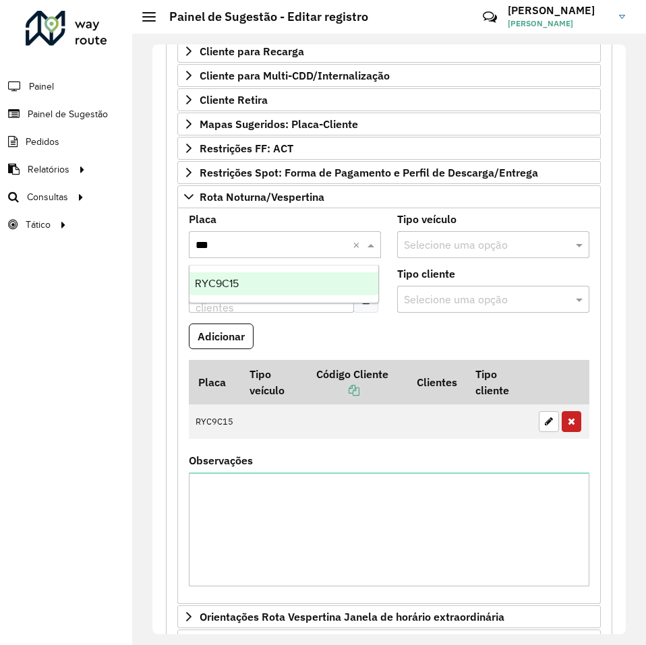
click at [270, 284] on div "RYC9C15" at bounding box center [283, 283] width 189 height 23
click at [240, 328] on button "Adicionar" at bounding box center [221, 337] width 65 height 26
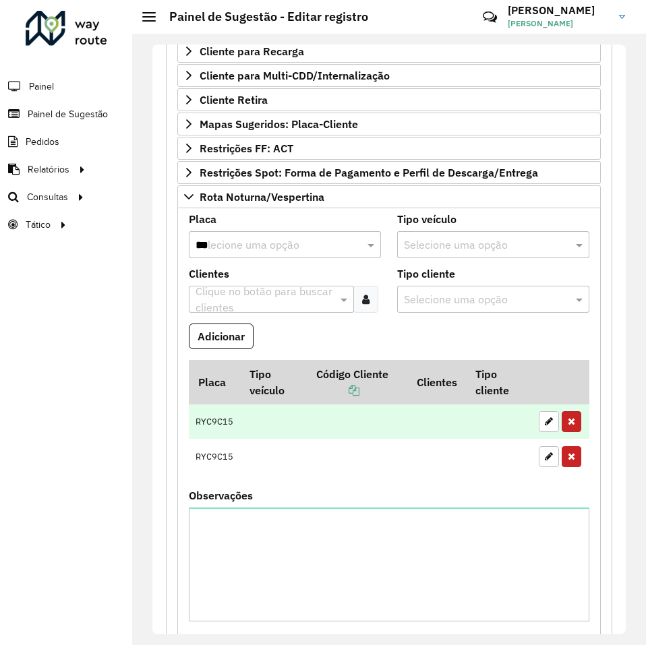
click at [568, 424] on icon "button" at bounding box center [571, 421] width 7 height 9
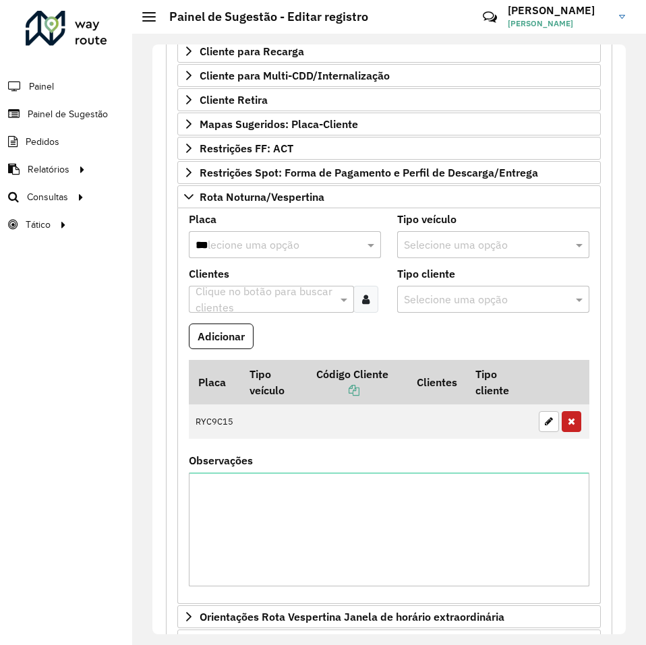
scroll to position [423, 0]
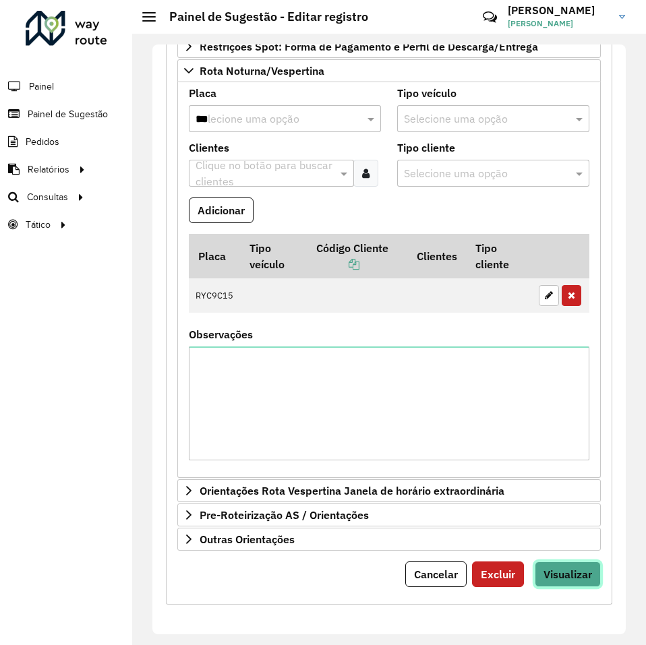
drag, startPoint x: 566, startPoint y: 570, endPoint x: 544, endPoint y: 545, distance: 33.5
click at [562, 569] on span "Visualizar" at bounding box center [567, 574] width 49 height 13
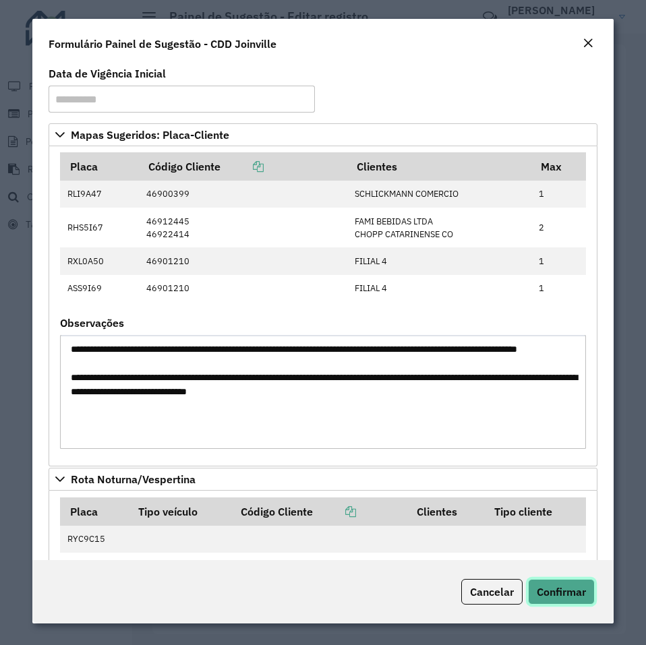
click at [564, 589] on span "Confirmar" at bounding box center [561, 591] width 49 height 13
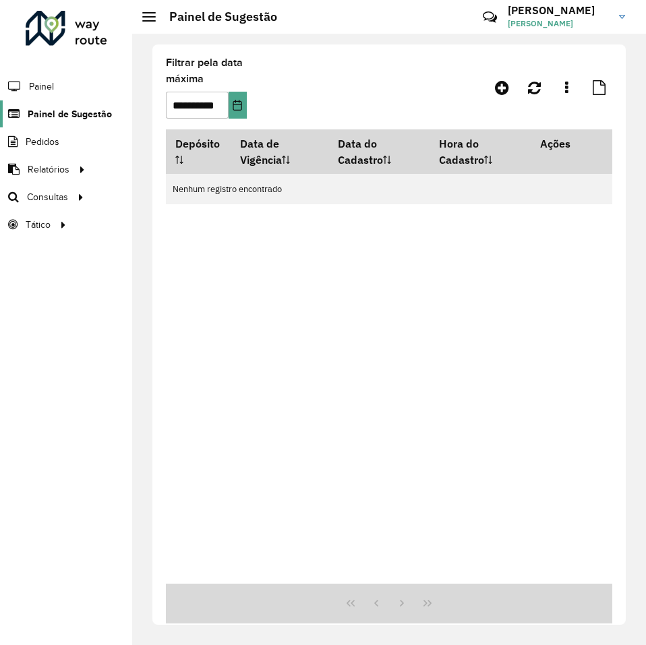
click at [77, 117] on span "Painel de Sugestão" at bounding box center [70, 114] width 84 height 14
click at [239, 104] on icon "Choose Date" at bounding box center [237, 105] width 11 height 11
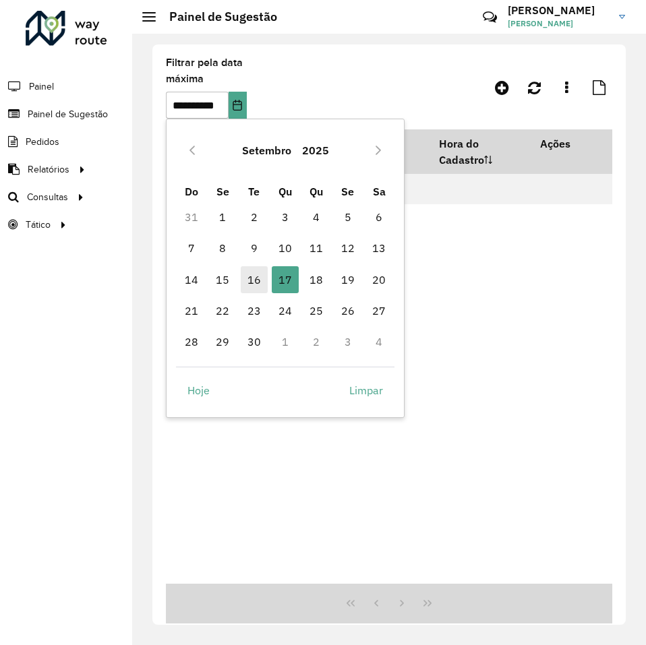
click at [261, 274] on span "16" at bounding box center [254, 279] width 27 height 27
type input "**********"
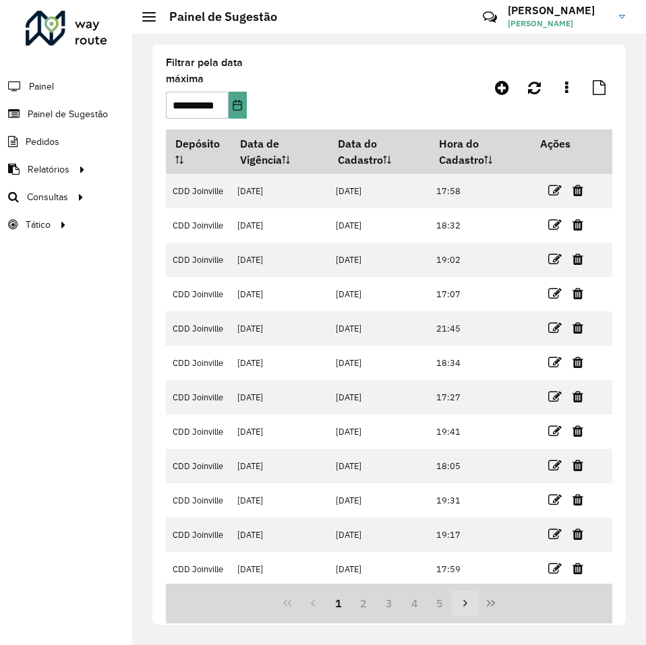
click at [467, 606] on icon "Next Page" at bounding box center [465, 603] width 11 height 11
click at [467, 600] on icon "Next Page" at bounding box center [465, 603] width 11 height 11
click at [491, 599] on icon "Last Page" at bounding box center [490, 603] width 11 height 11
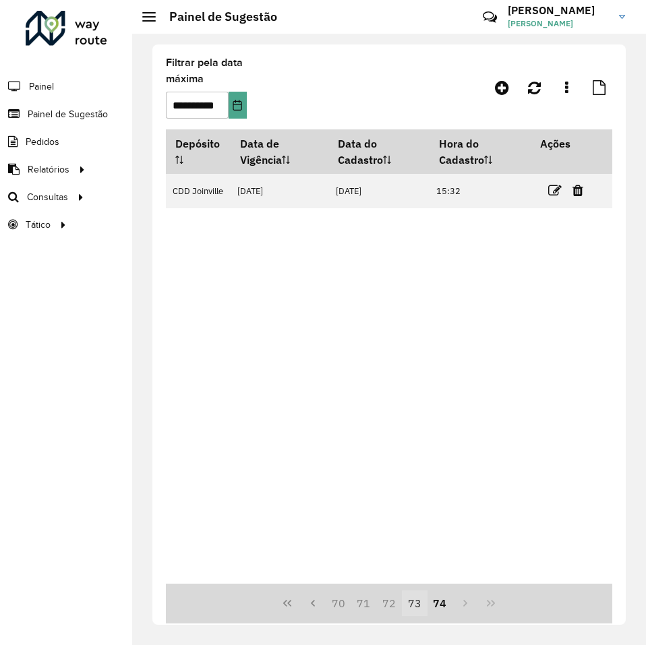
click at [412, 602] on button "73" at bounding box center [415, 604] width 26 height 26
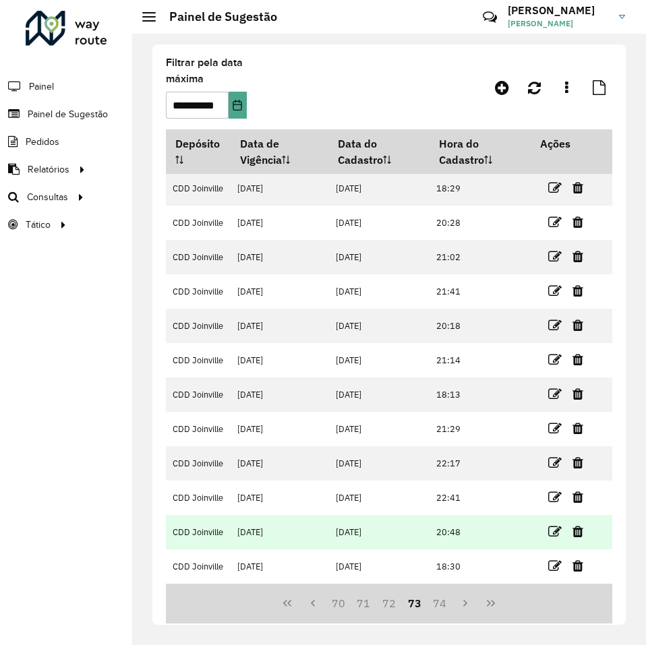
scroll to position [3, 0]
click at [551, 532] on icon at bounding box center [554, 531] width 13 height 13
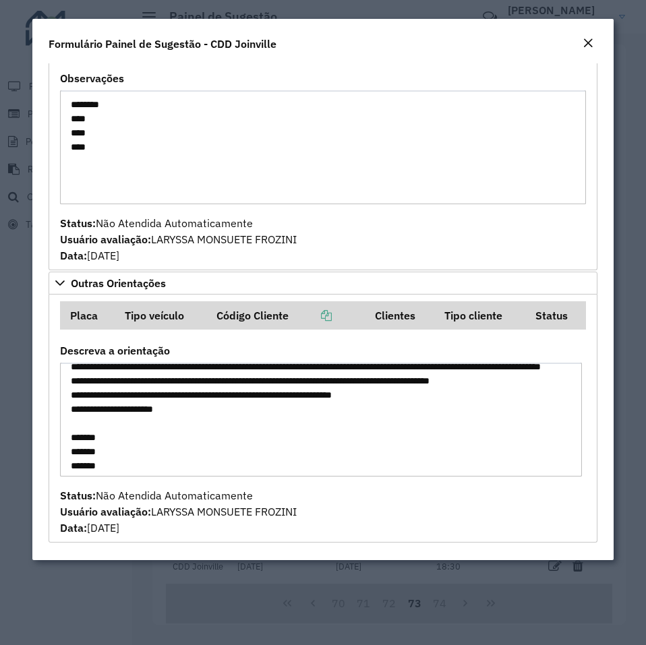
scroll to position [0, 0]
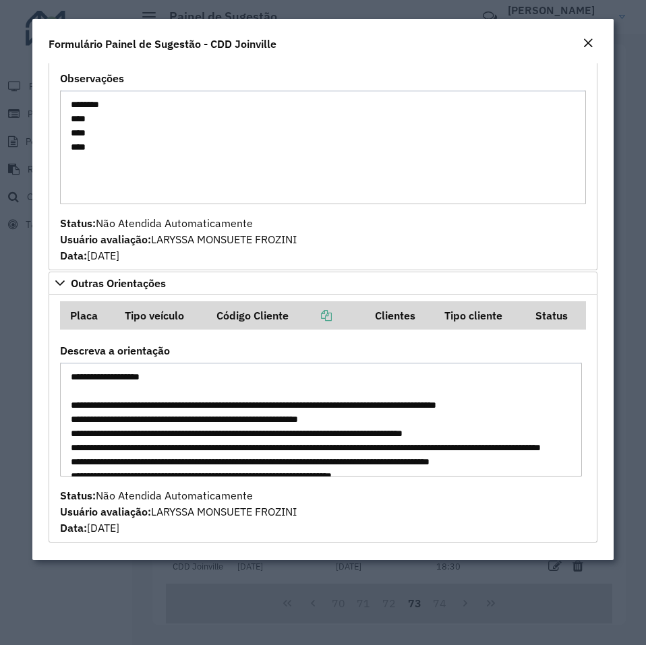
drag, startPoint x: 399, startPoint y: 461, endPoint x: 65, endPoint y: 344, distance: 353.5
click at [65, 346] on div "Descreva a orientação" at bounding box center [323, 411] width 526 height 131
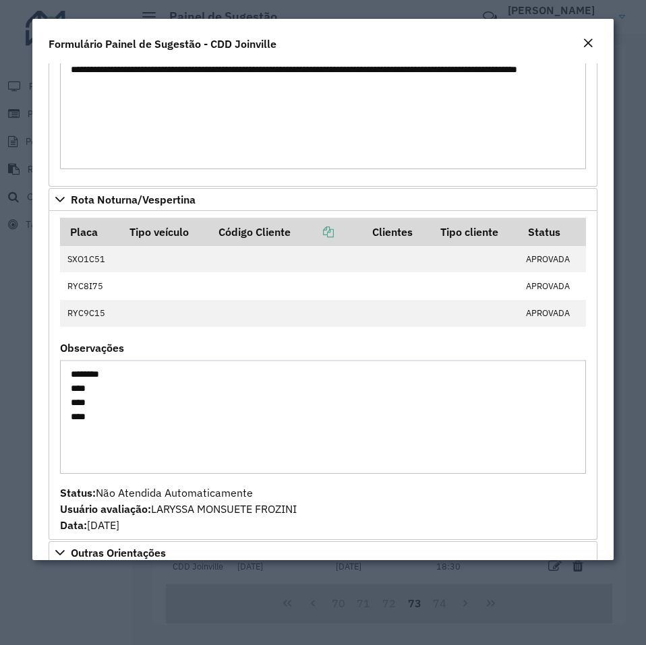
scroll to position [282, 0]
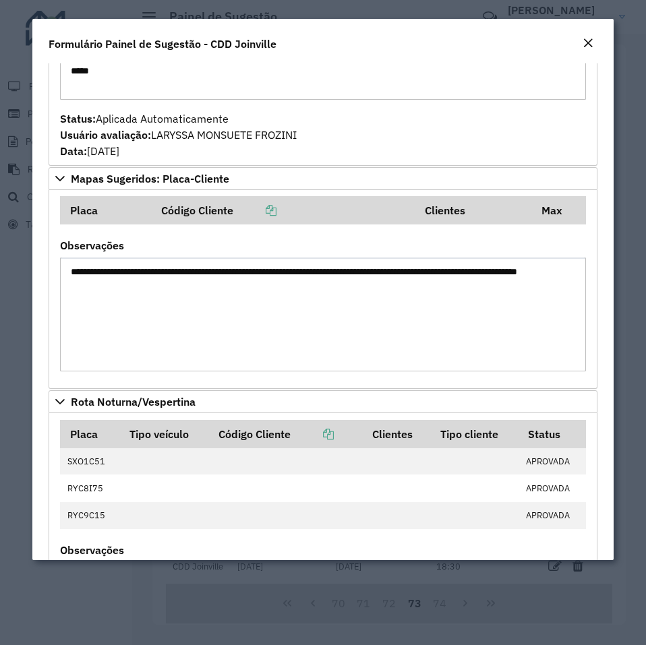
drag, startPoint x: 265, startPoint y: 287, endPoint x: 59, endPoint y: 263, distance: 207.0
click at [57, 262] on formly-field "**********" at bounding box center [323, 312] width 542 height 142
